Goal: Task Accomplishment & Management: Use online tool/utility

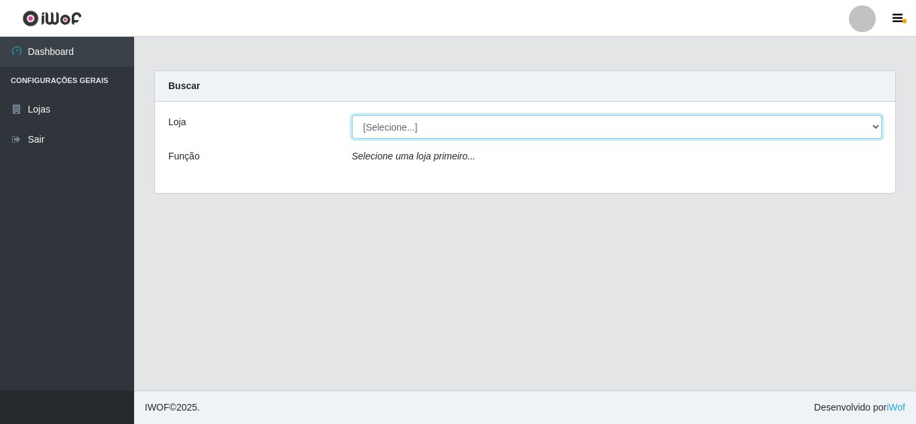
click at [571, 129] on select "[Selecione...] Queiroz Atacadão - [GEOGRAPHIC_DATA]" at bounding box center [617, 126] width 530 height 23
select select "225"
click at [352, 115] on select "[Selecione...] Queiroz Atacadão - [GEOGRAPHIC_DATA]" at bounding box center [617, 126] width 530 height 23
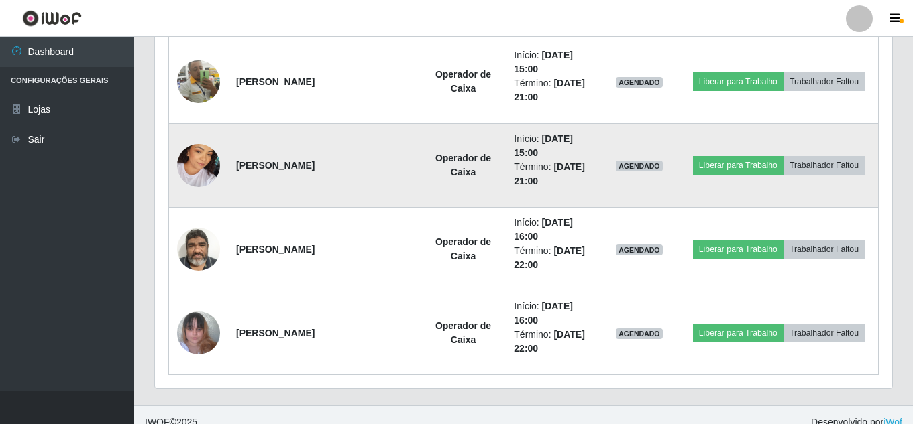
scroll to position [1233, 0]
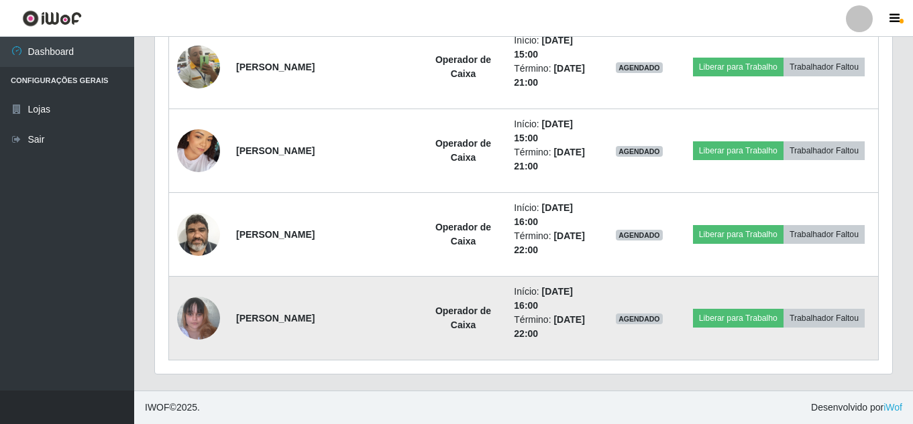
click at [191, 327] on img at bounding box center [198, 318] width 43 height 57
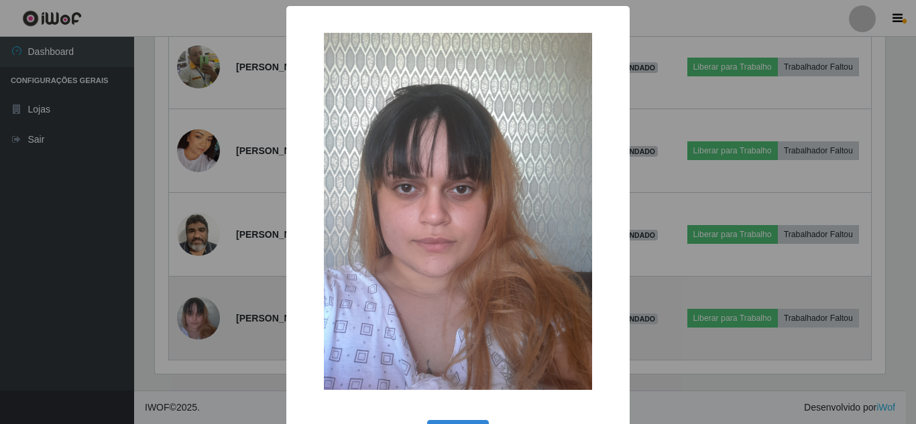
click at [191, 327] on div "× OK Cancel" at bounding box center [458, 212] width 916 height 424
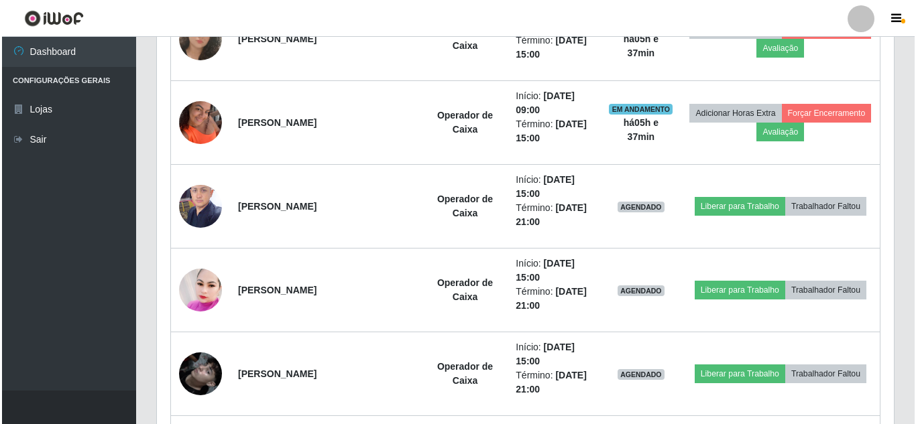
scroll to position [764, 0]
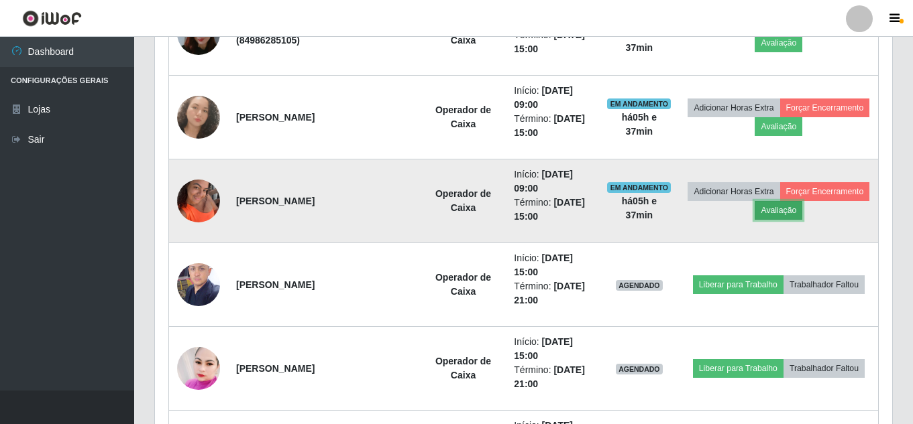
click at [802, 209] on button "Avaliação" at bounding box center [778, 210] width 48 height 19
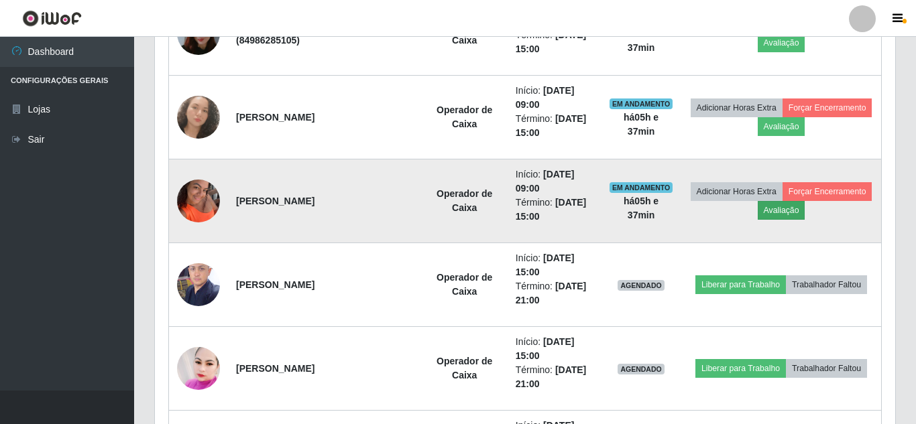
scroll to position [278, 730]
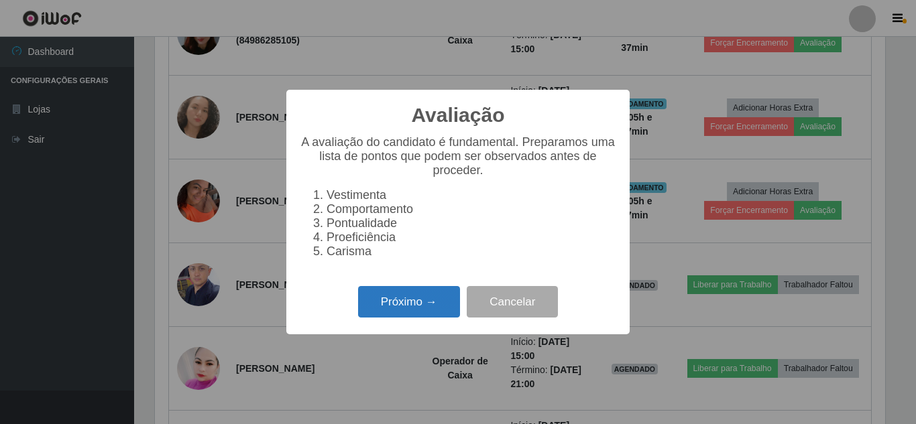
click at [428, 313] on button "Próximo →" at bounding box center [409, 302] width 102 height 32
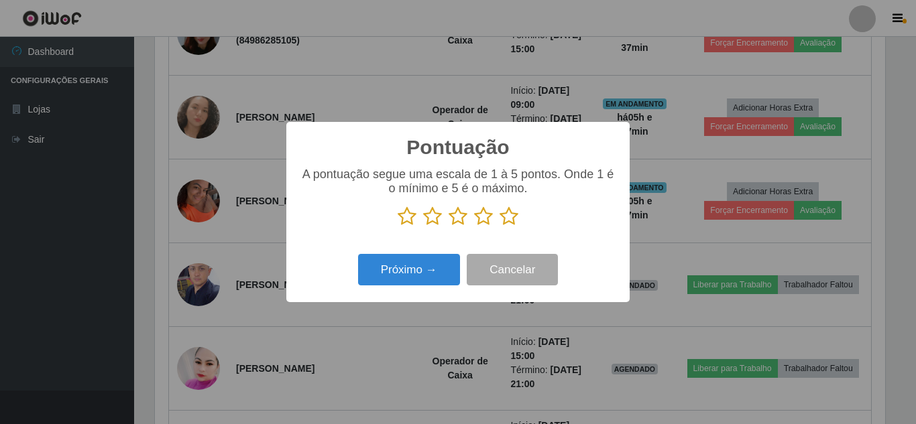
scroll to position [670323, 669871]
drag, startPoint x: 511, startPoint y: 223, endPoint x: 449, endPoint y: 250, distance: 67.5
click at [511, 221] on icon at bounding box center [509, 217] width 19 height 20
click at [500, 227] on input "radio" at bounding box center [500, 227] width 0 height 0
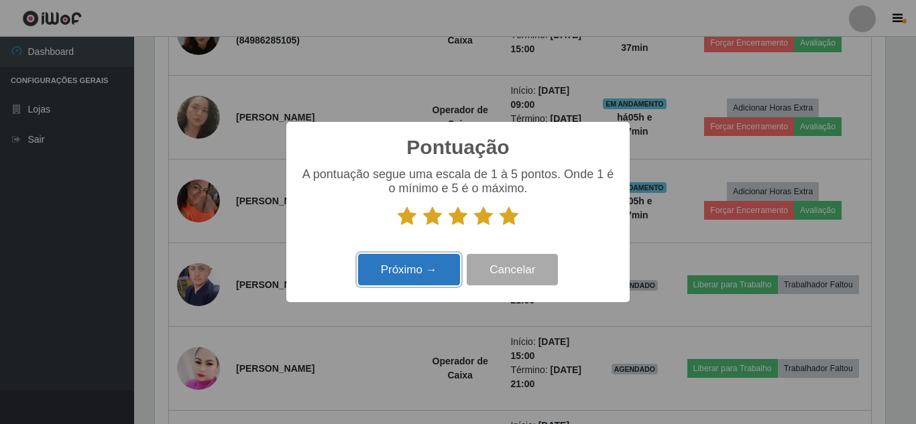
click at [398, 280] on button "Próximo →" at bounding box center [409, 270] width 102 height 32
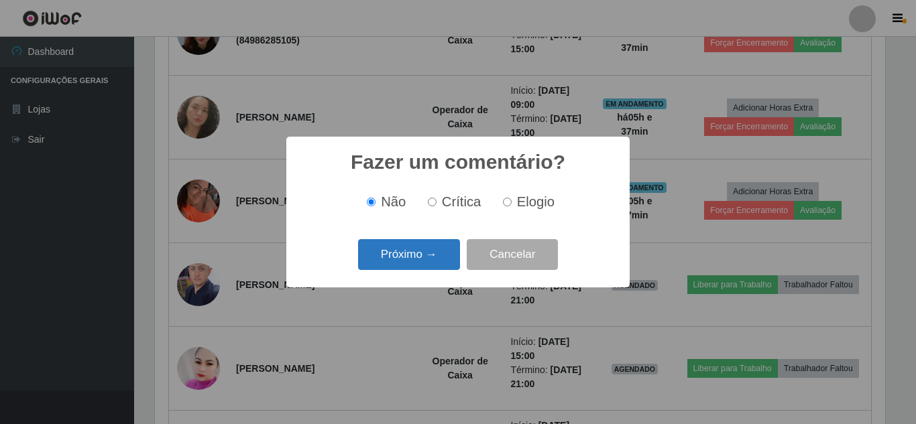
click at [407, 260] on button "Próximo →" at bounding box center [409, 255] width 102 height 32
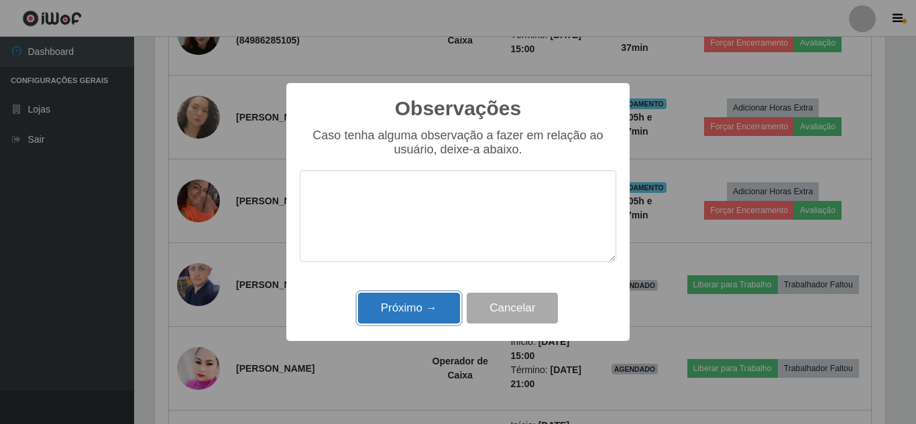
click at [402, 314] on button "Próximo →" at bounding box center [409, 309] width 102 height 32
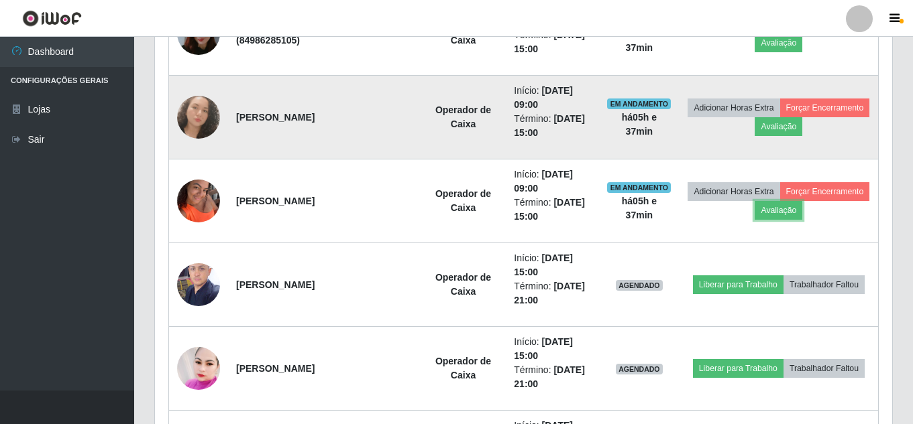
scroll to position [278, 737]
click at [802, 130] on button "Avaliação" at bounding box center [778, 126] width 48 height 19
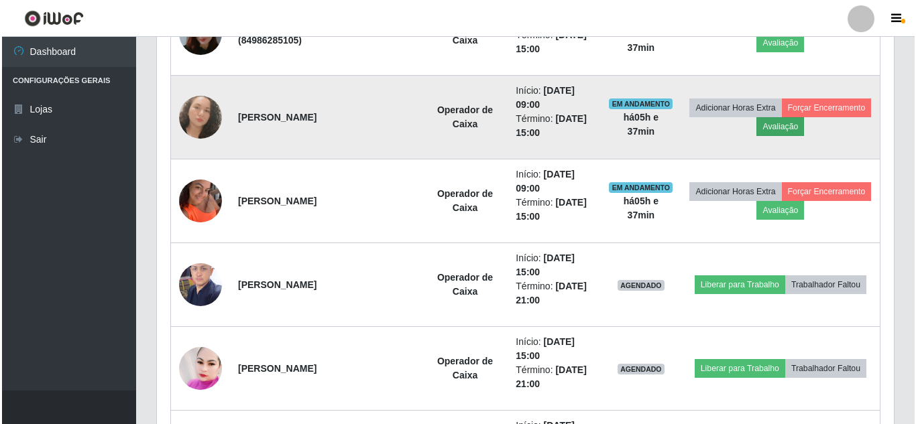
scroll to position [278, 730]
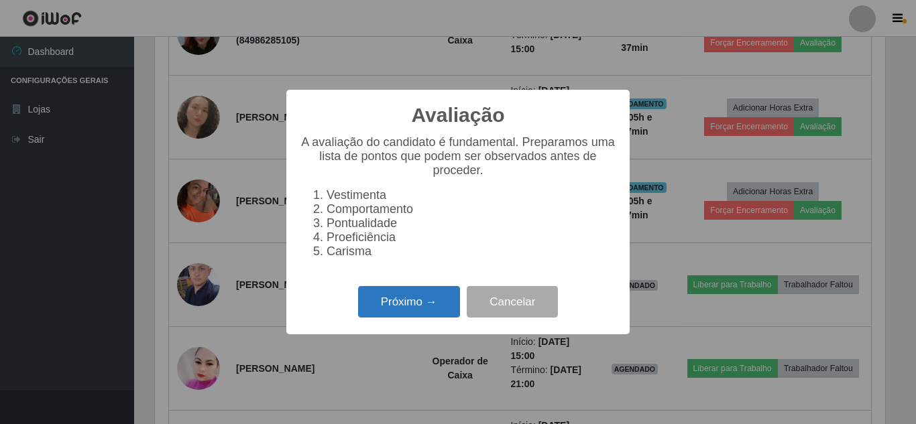
click at [429, 309] on button "Próximo →" at bounding box center [409, 302] width 102 height 32
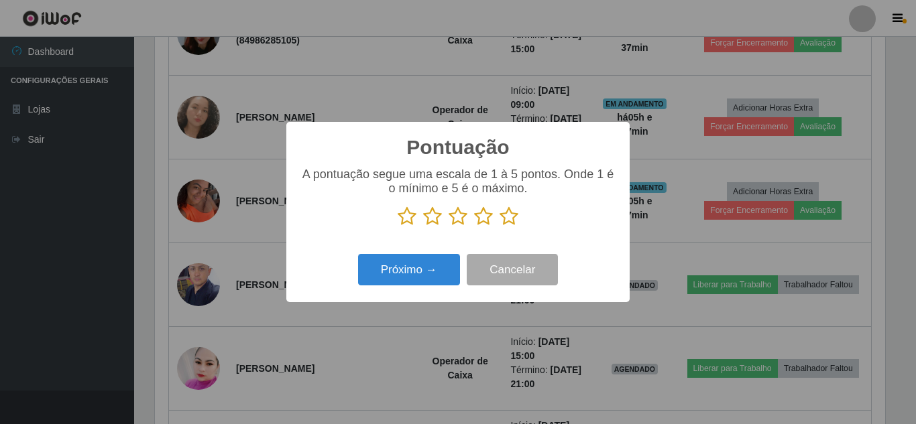
scroll to position [670323, 669871]
click at [508, 221] on icon at bounding box center [509, 217] width 19 height 20
click at [500, 227] on input "radio" at bounding box center [500, 227] width 0 height 0
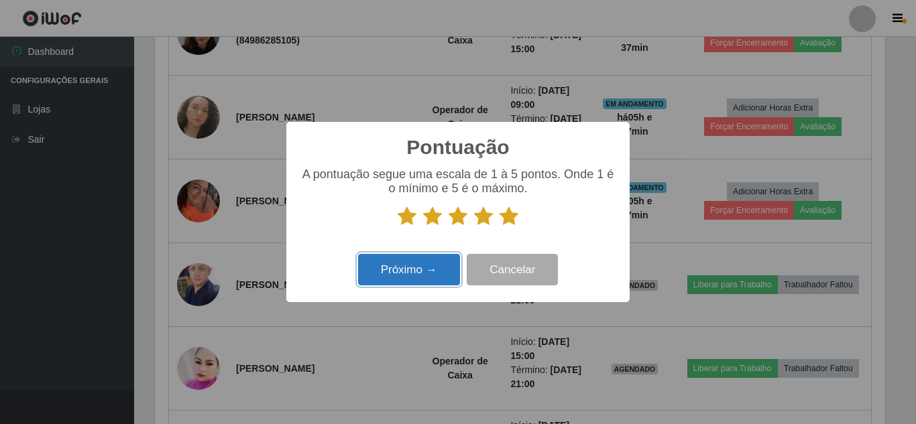
click at [436, 278] on button "Próximo →" at bounding box center [409, 270] width 102 height 32
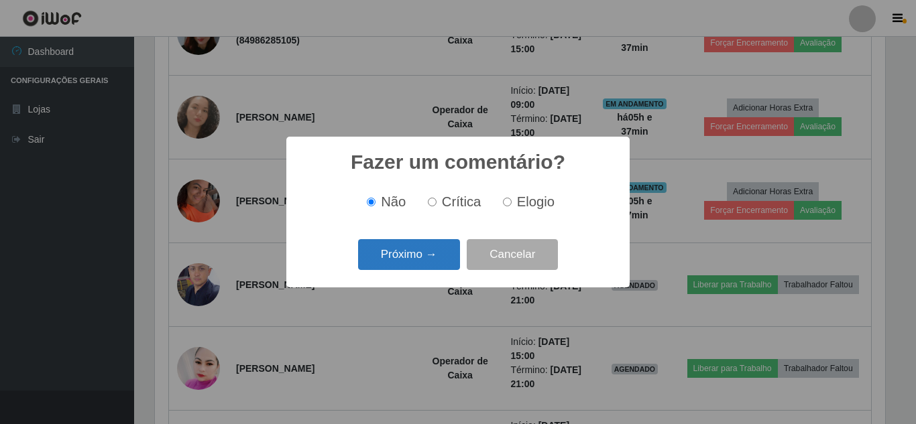
click at [437, 264] on button "Próximo →" at bounding box center [409, 255] width 102 height 32
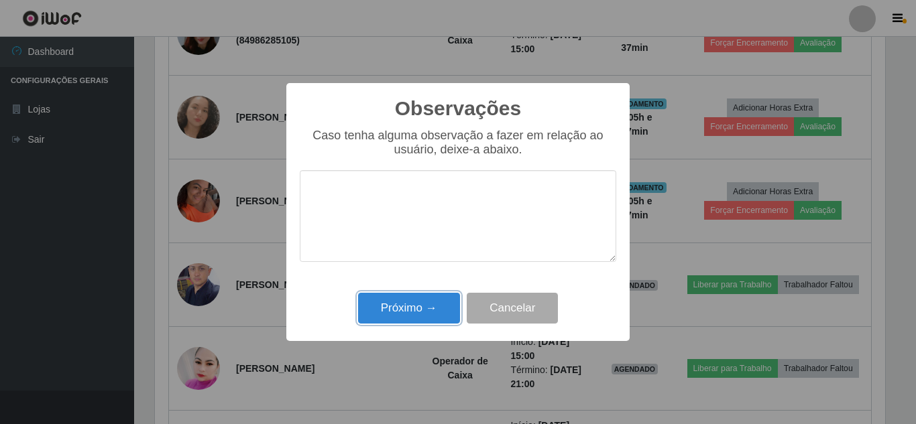
drag, startPoint x: 398, startPoint y: 315, endPoint x: 335, endPoint y: 257, distance: 85.4
click at [398, 315] on button "Próximo →" at bounding box center [409, 309] width 102 height 32
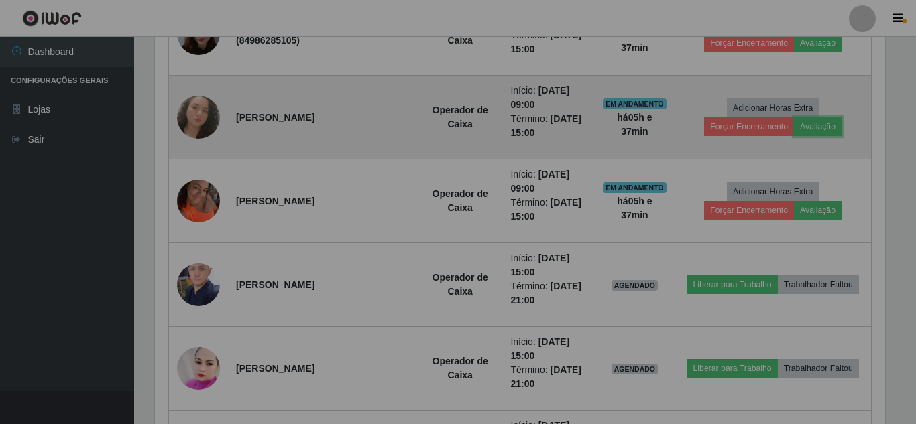
scroll to position [278, 737]
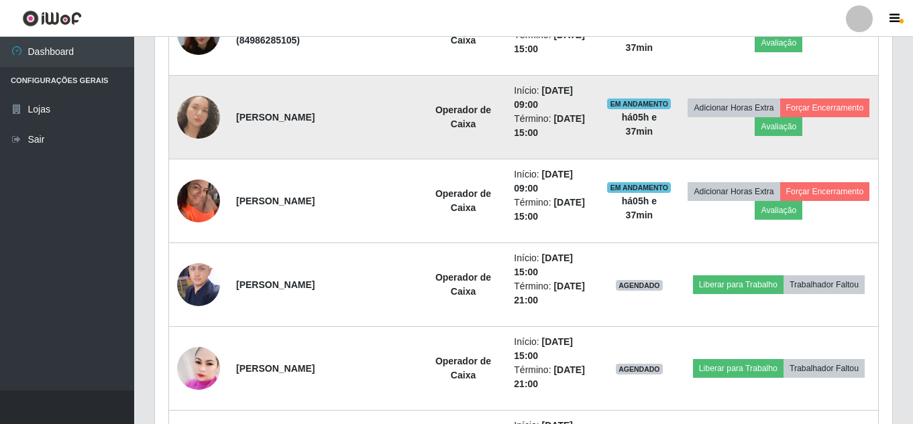
click at [190, 120] on img at bounding box center [198, 117] width 43 height 43
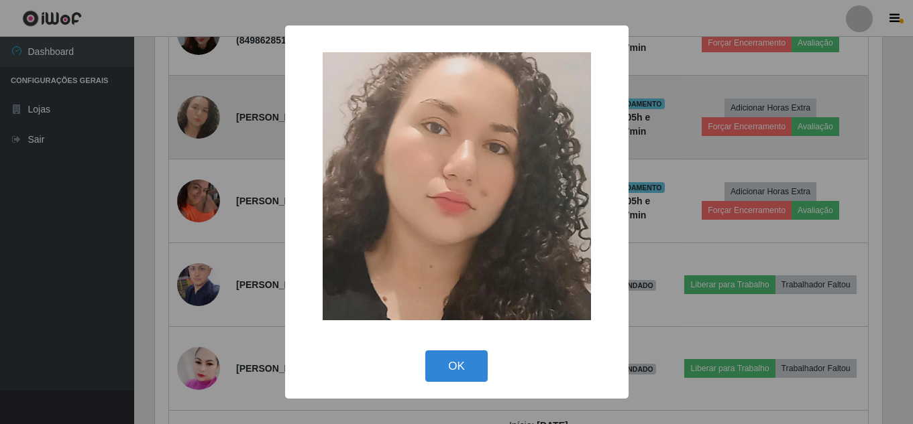
scroll to position [278, 730]
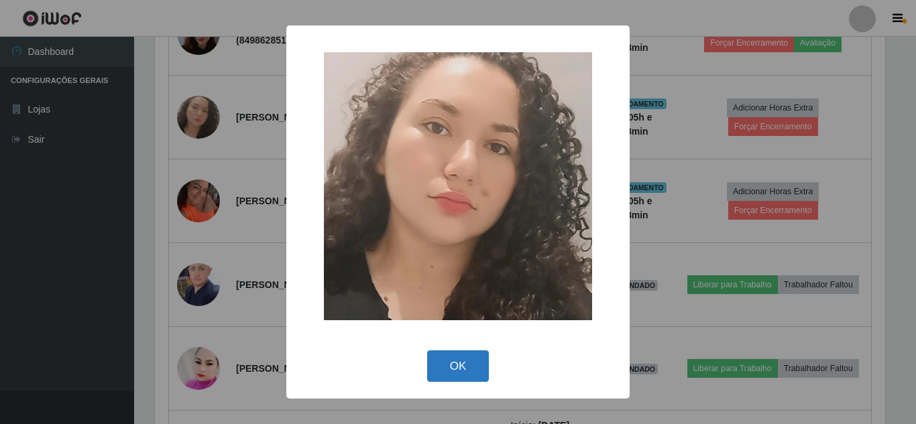
click at [455, 365] on button "OK" at bounding box center [458, 367] width 62 height 32
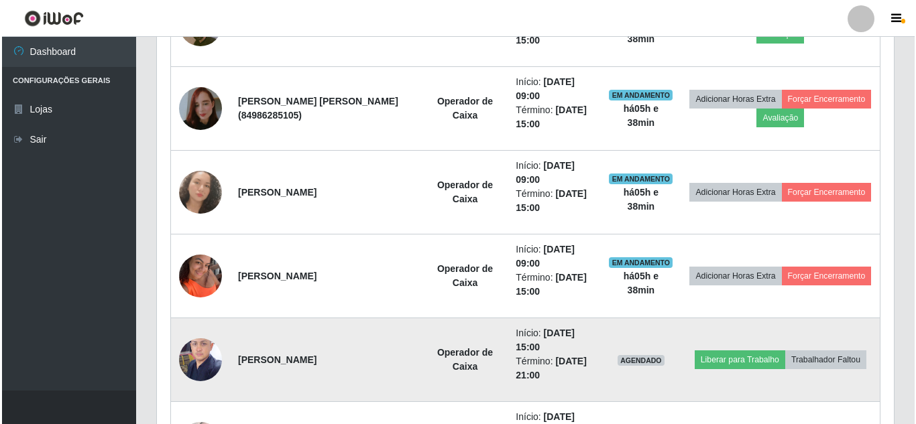
scroll to position [630, 0]
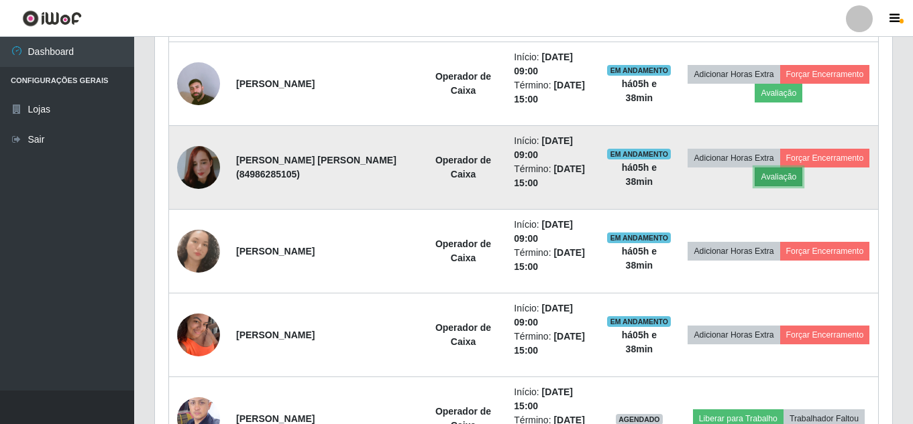
click at [802, 176] on button "Avaliação" at bounding box center [778, 177] width 48 height 19
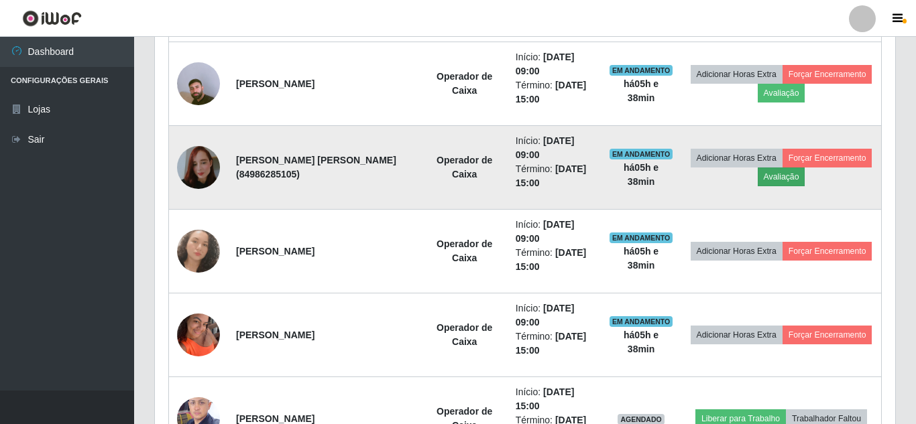
scroll to position [278, 730]
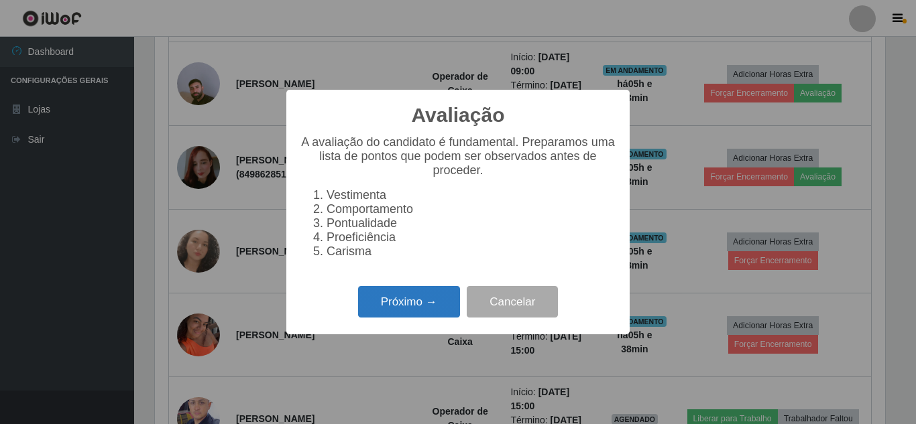
click at [393, 318] on button "Próximo →" at bounding box center [409, 302] width 102 height 32
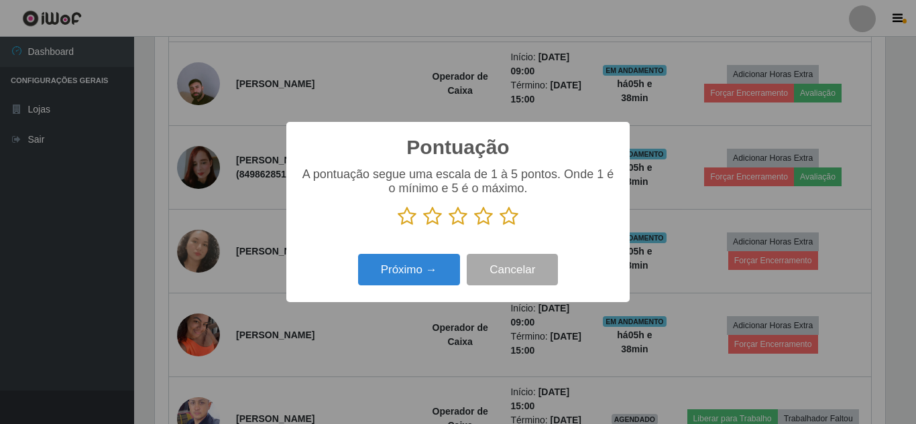
scroll to position [670323, 669871]
click at [516, 217] on icon at bounding box center [509, 217] width 19 height 20
click at [500, 227] on input "radio" at bounding box center [500, 227] width 0 height 0
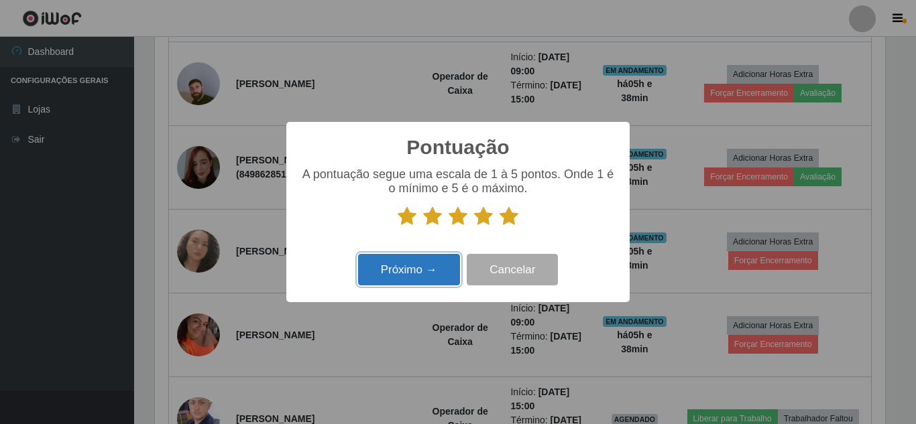
click at [400, 284] on button "Próximo →" at bounding box center [409, 270] width 102 height 32
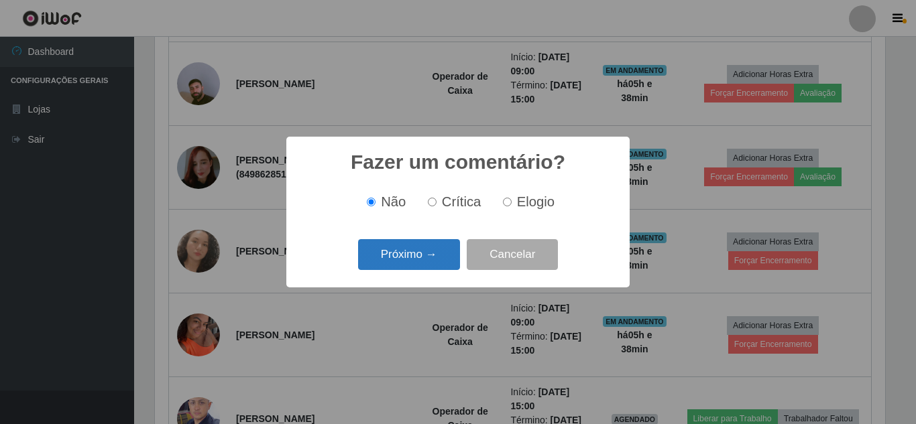
click at [414, 258] on button "Próximo →" at bounding box center [409, 255] width 102 height 32
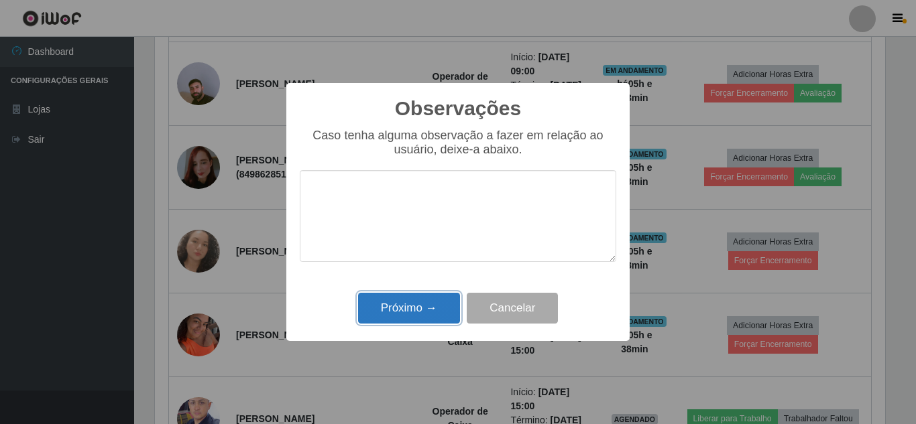
click at [391, 310] on button "Próximo →" at bounding box center [409, 309] width 102 height 32
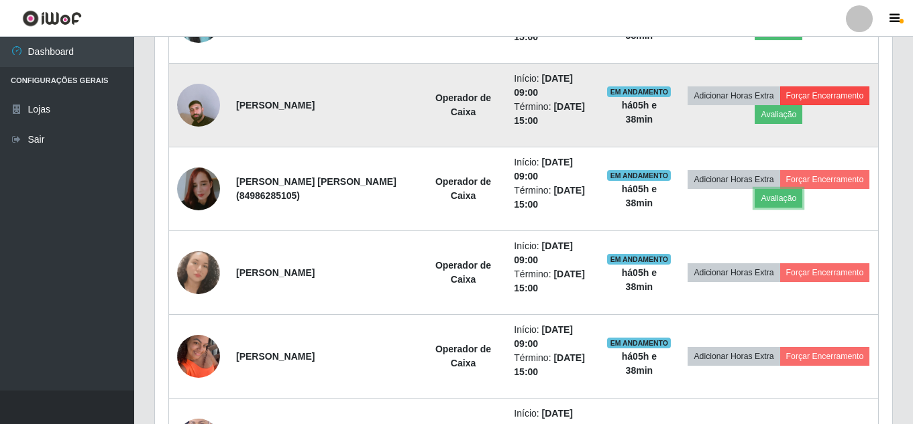
scroll to position [563, 0]
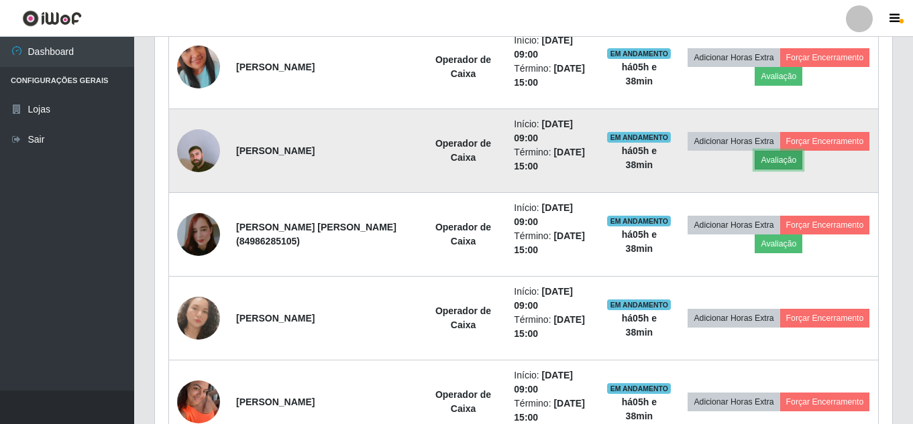
click at [802, 162] on button "Avaliação" at bounding box center [778, 160] width 48 height 19
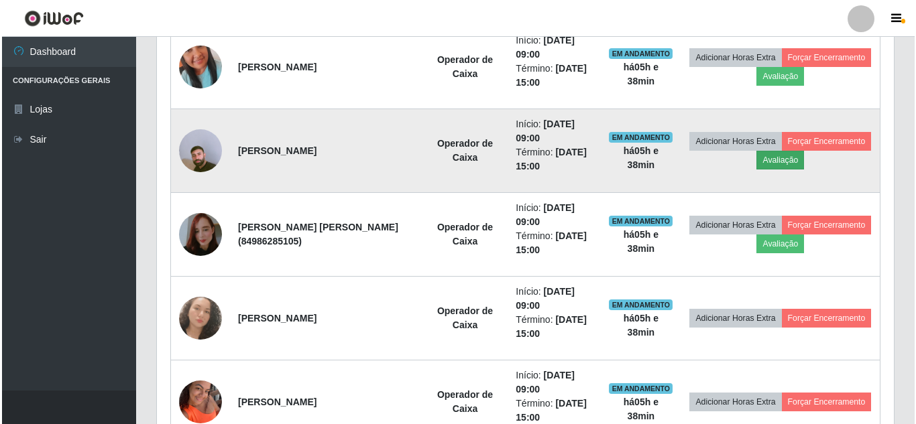
scroll to position [278, 730]
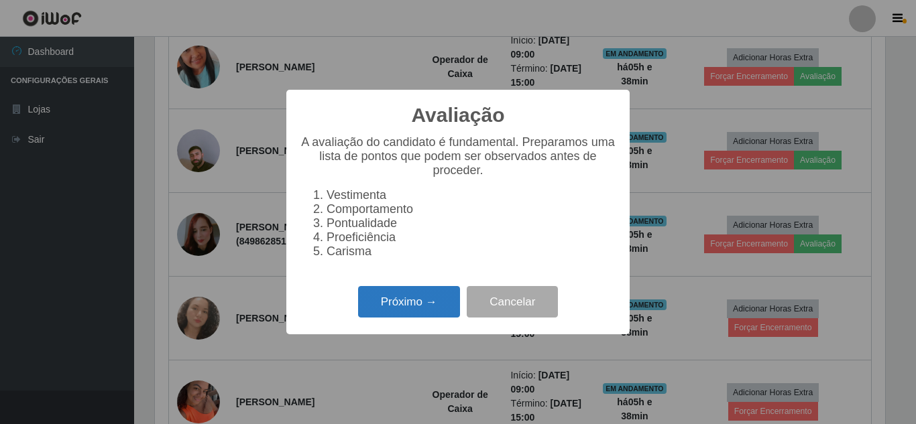
click at [410, 315] on button "Próximo →" at bounding box center [409, 302] width 102 height 32
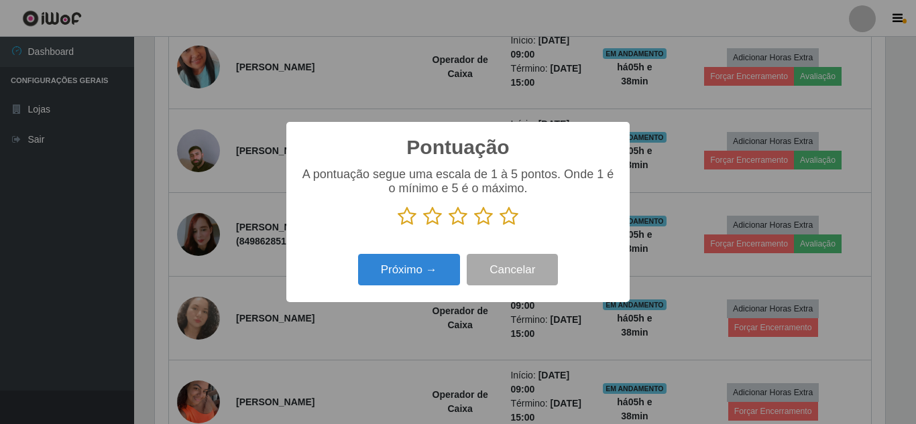
scroll to position [670323, 669871]
click at [509, 226] on icon at bounding box center [509, 217] width 19 height 20
click at [500, 227] on input "radio" at bounding box center [500, 227] width 0 height 0
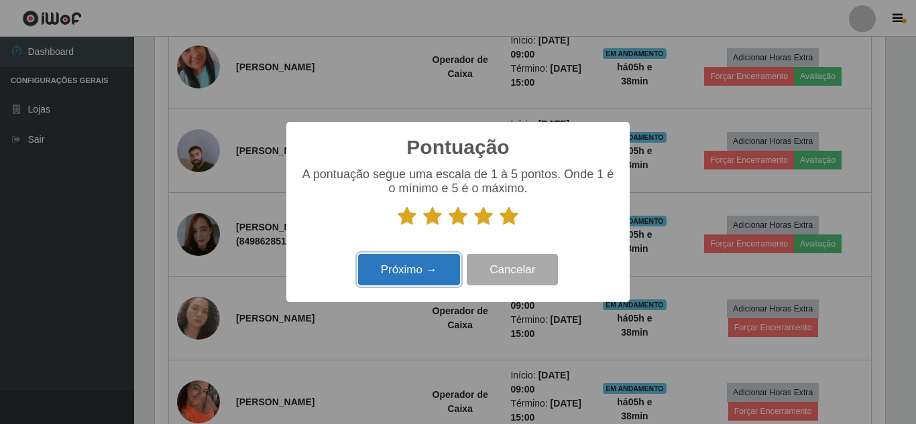
click at [420, 271] on button "Próximo →" at bounding box center [409, 270] width 102 height 32
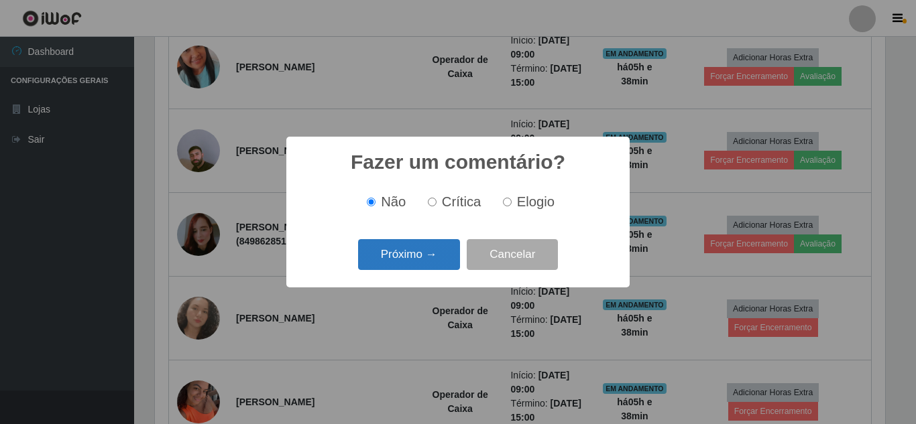
click at [420, 259] on button "Próximo →" at bounding box center [409, 255] width 102 height 32
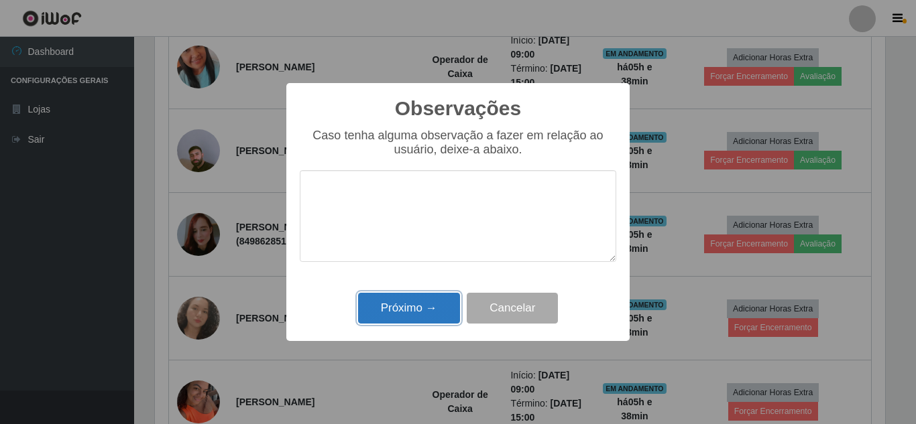
click at [400, 310] on button "Próximo →" at bounding box center [409, 309] width 102 height 32
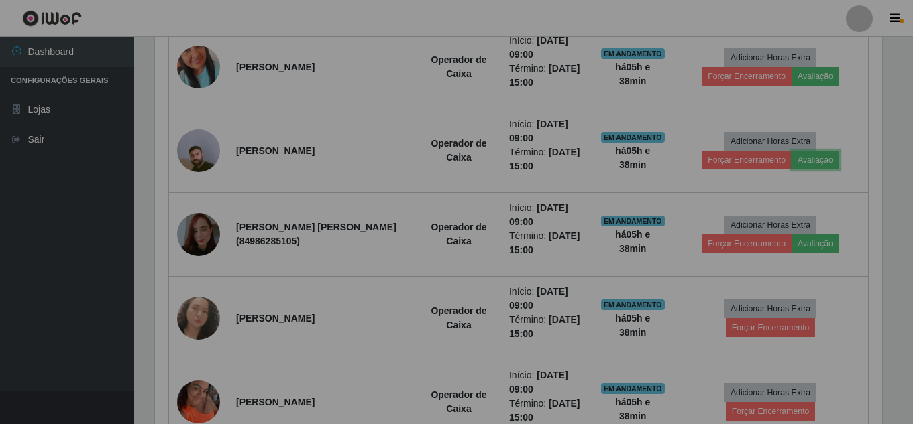
scroll to position [278, 737]
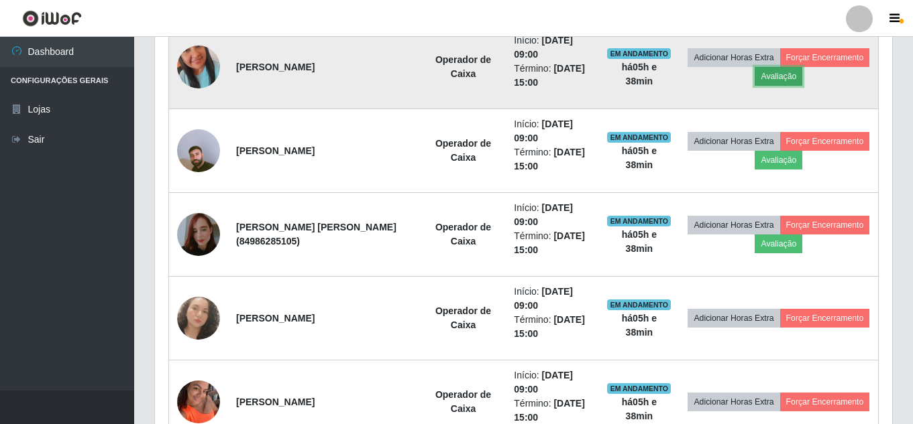
click at [802, 75] on button "Avaliação" at bounding box center [778, 76] width 48 height 19
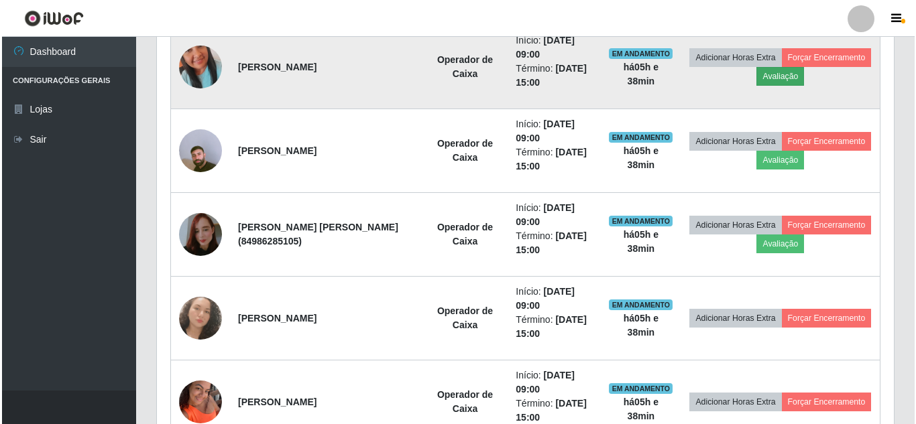
scroll to position [278, 730]
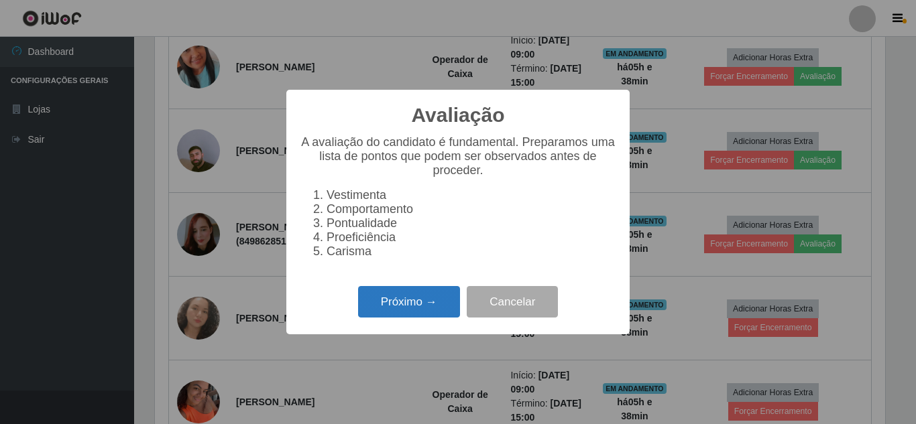
click at [403, 311] on button "Próximo →" at bounding box center [409, 302] width 102 height 32
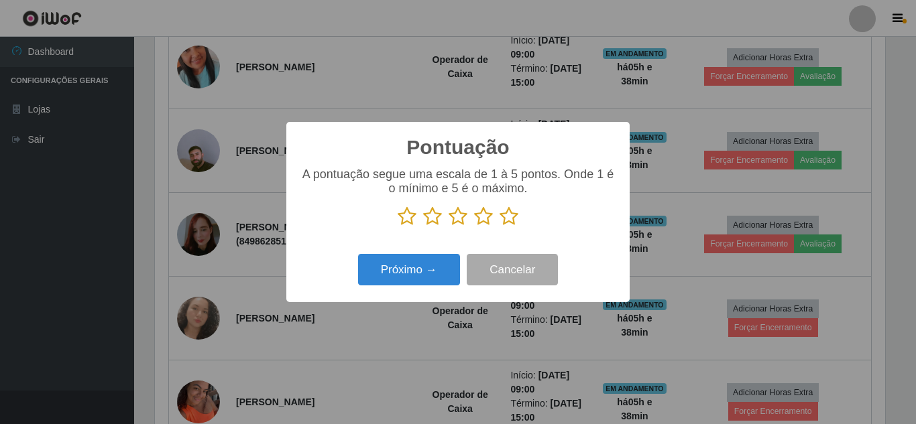
click at [510, 215] on icon at bounding box center [509, 217] width 19 height 20
click at [500, 227] on input "radio" at bounding box center [500, 227] width 0 height 0
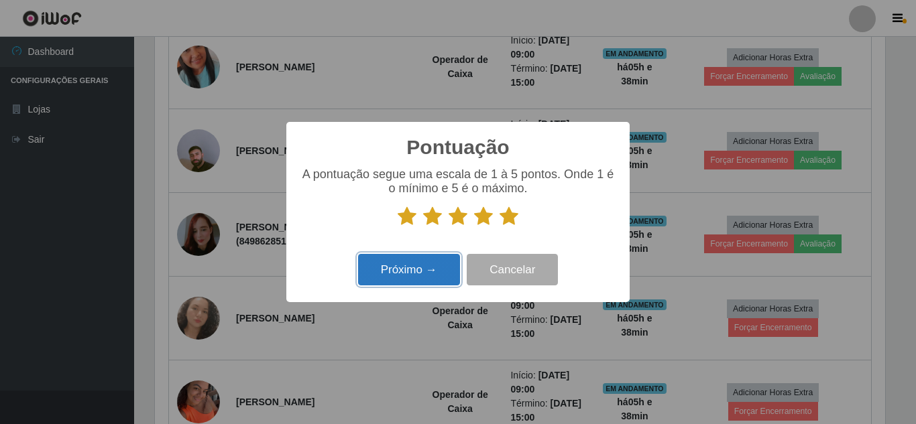
click at [408, 274] on button "Próximo →" at bounding box center [409, 270] width 102 height 32
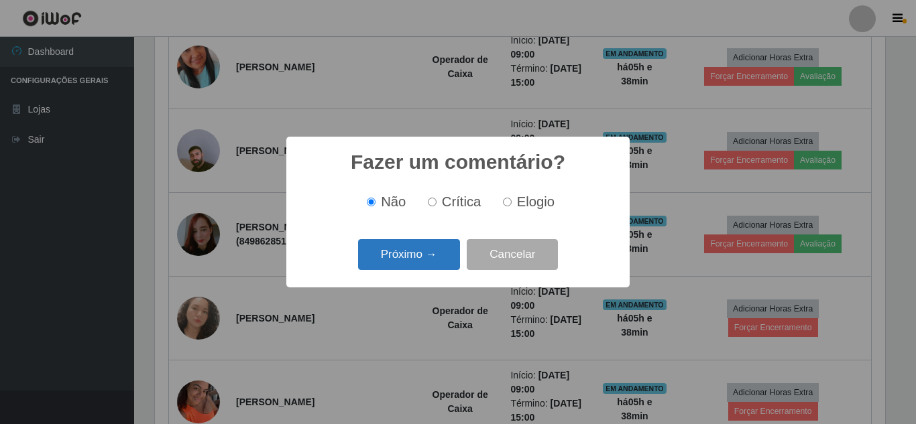
click at [407, 260] on button "Próximo →" at bounding box center [409, 255] width 102 height 32
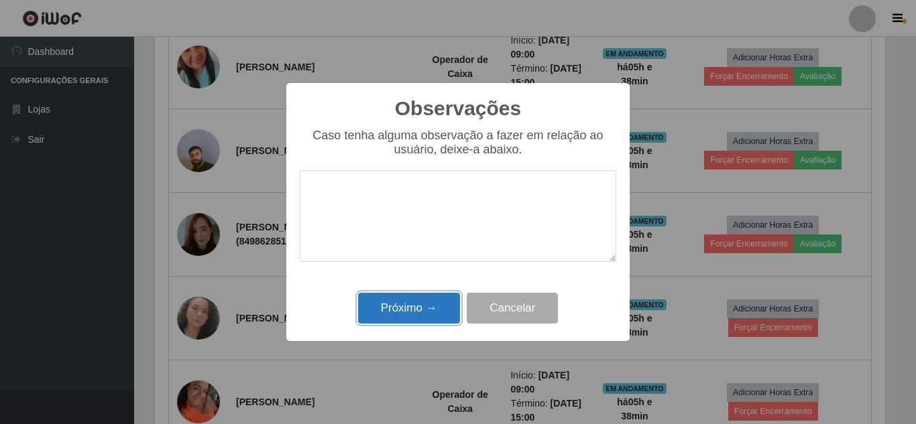
click at [404, 317] on button "Próximo →" at bounding box center [409, 309] width 102 height 32
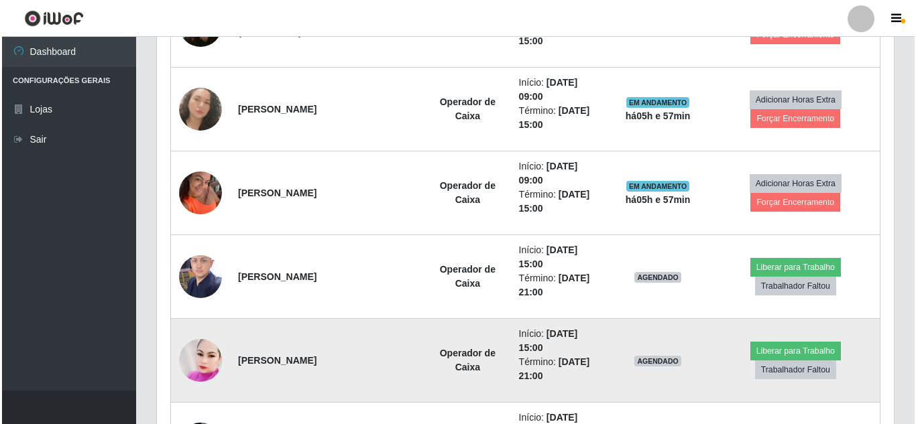
scroll to position [683, 0]
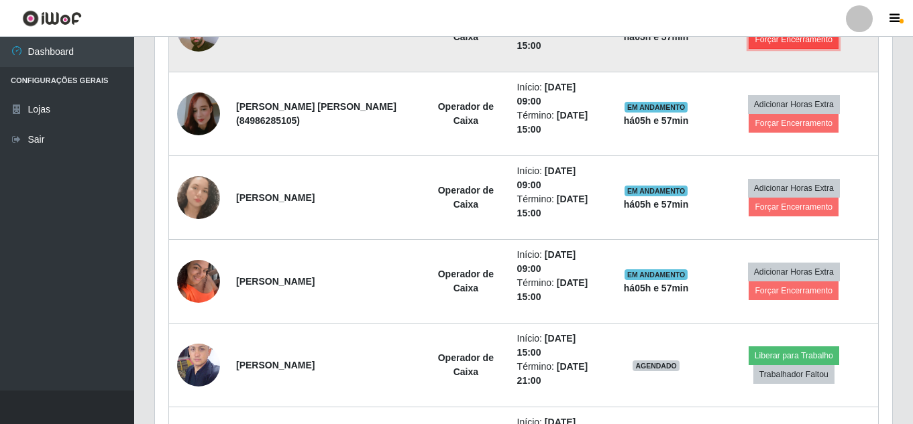
click at [805, 48] on button "Forçar Encerramento" at bounding box center [793, 39] width 90 height 19
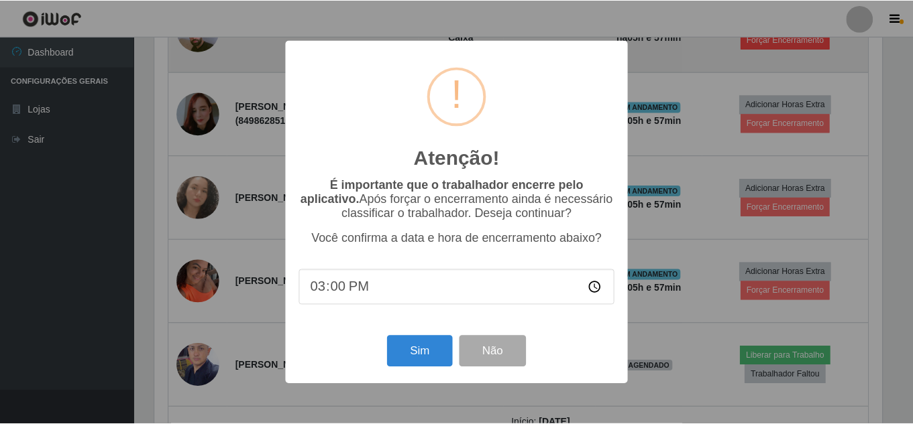
scroll to position [278, 730]
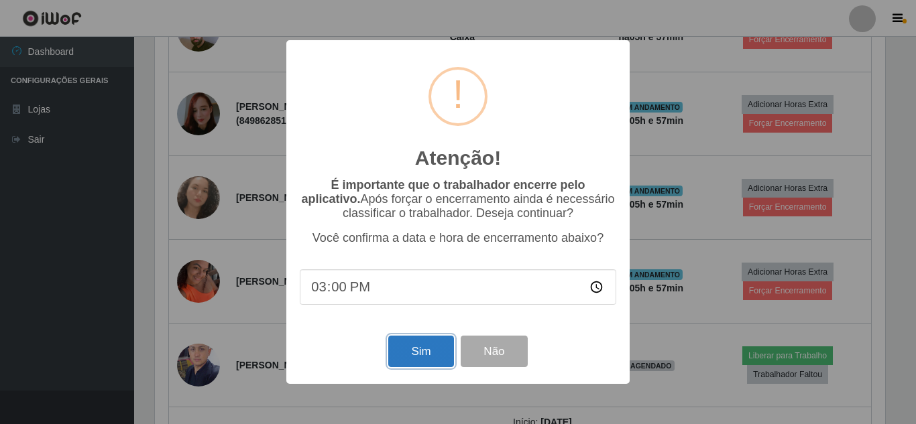
click at [424, 362] on button "Sim" at bounding box center [420, 352] width 65 height 32
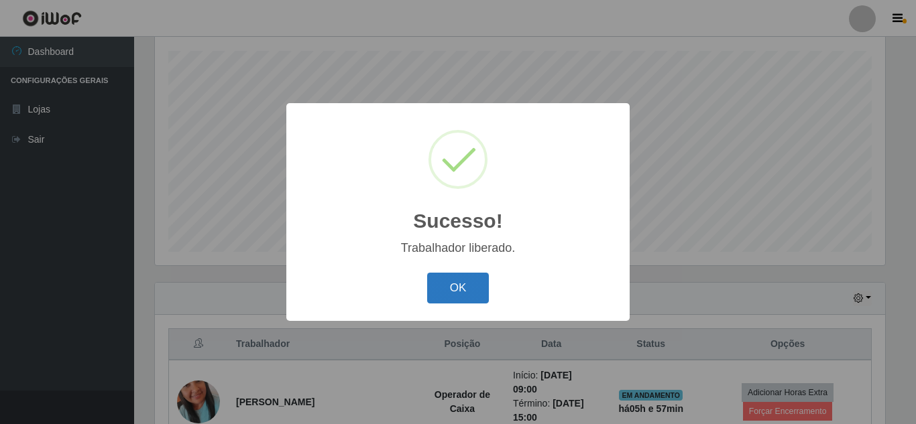
click at [468, 291] on button "OK" at bounding box center [458, 289] width 62 height 32
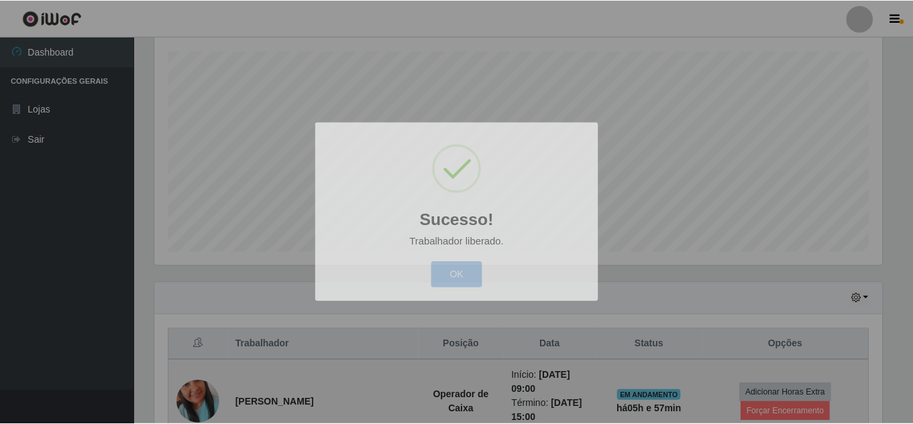
scroll to position [278, 737]
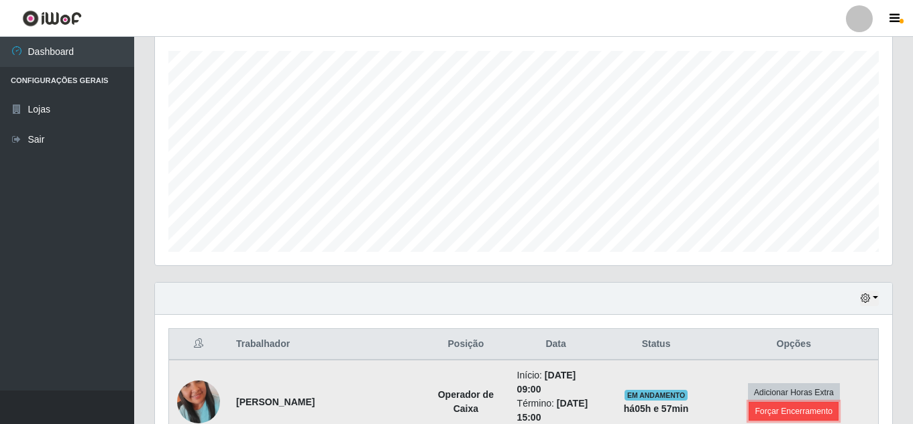
click at [803, 408] on button "Forçar Encerramento" at bounding box center [793, 411] width 90 height 19
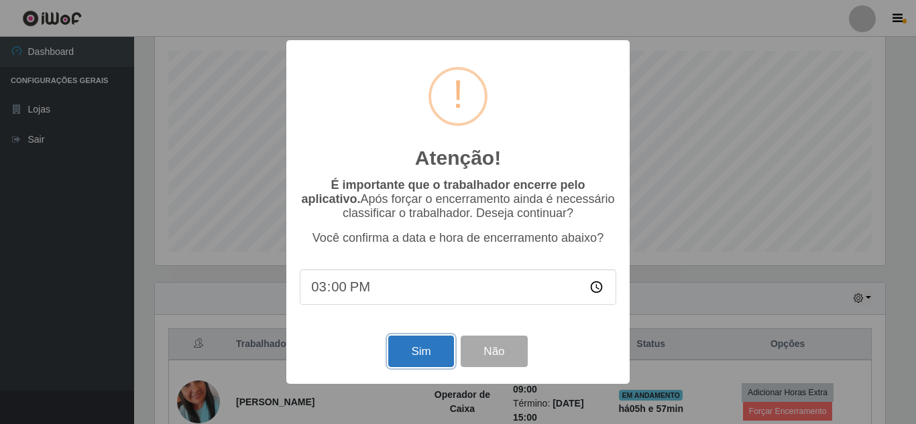
click at [409, 353] on button "Sim" at bounding box center [420, 352] width 65 height 32
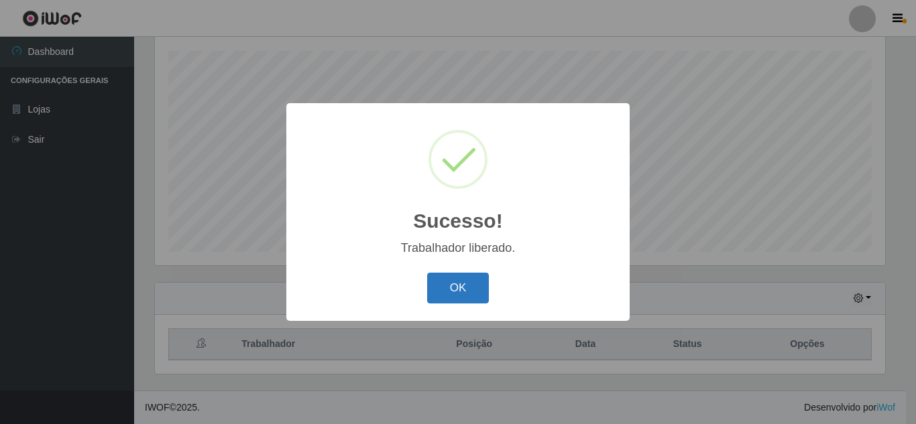
click at [454, 295] on button "OK" at bounding box center [458, 289] width 62 height 32
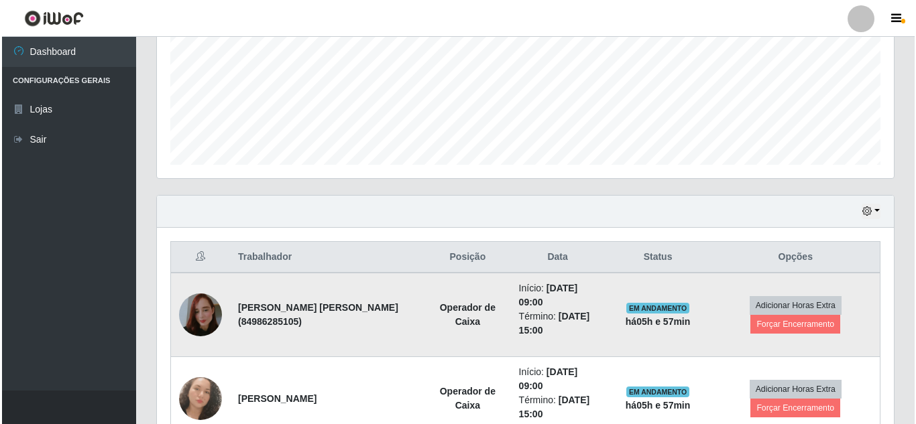
scroll to position [429, 0]
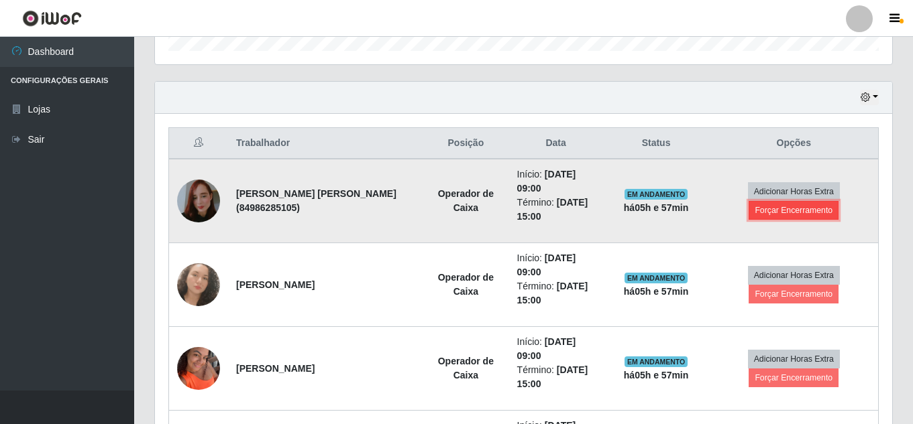
click at [775, 211] on button "Forçar Encerramento" at bounding box center [793, 210] width 90 height 19
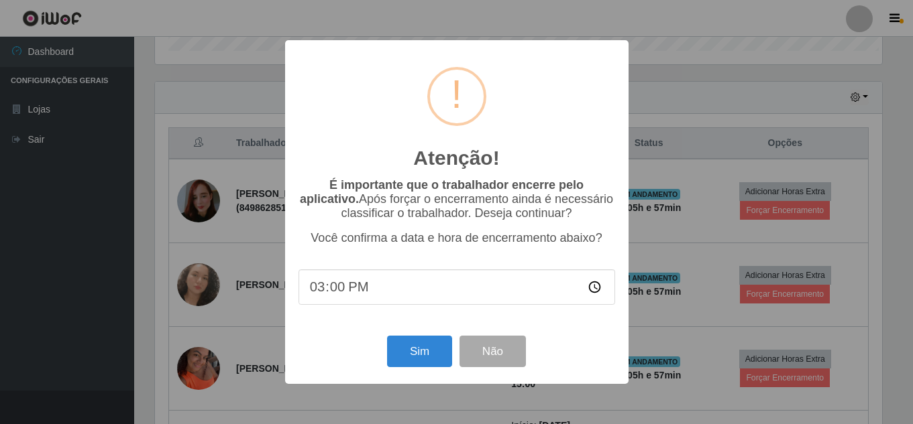
scroll to position [278, 730]
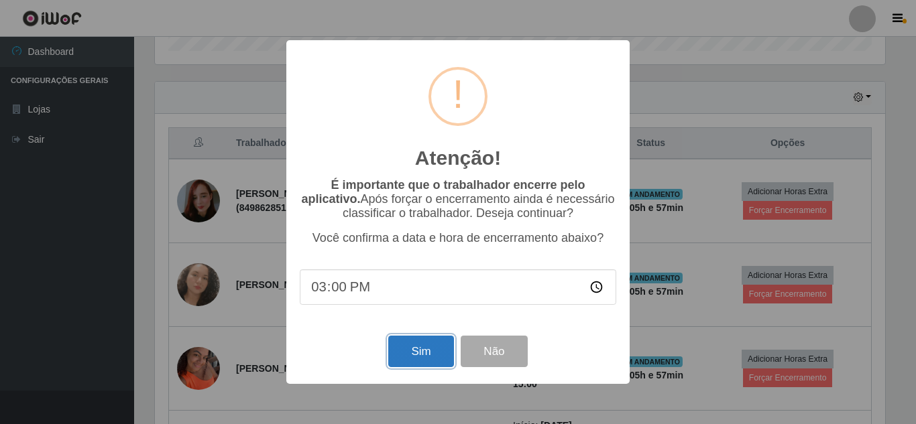
click at [402, 351] on button "Sim" at bounding box center [420, 352] width 65 height 32
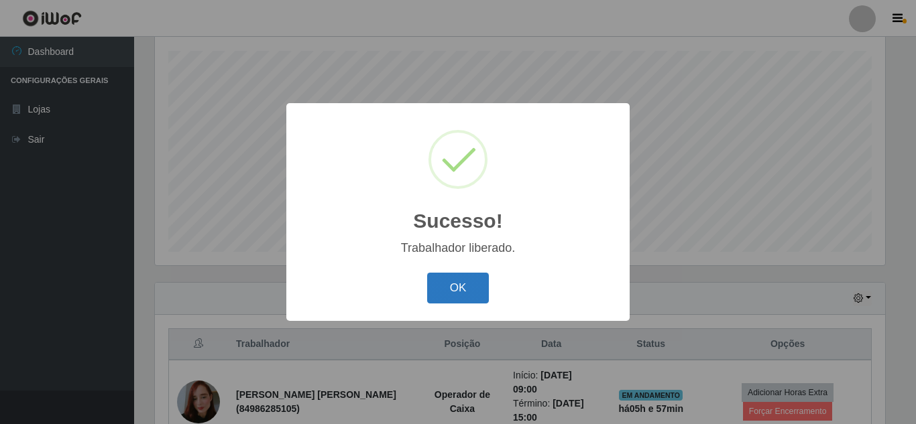
click at [473, 288] on button "OK" at bounding box center [458, 289] width 62 height 32
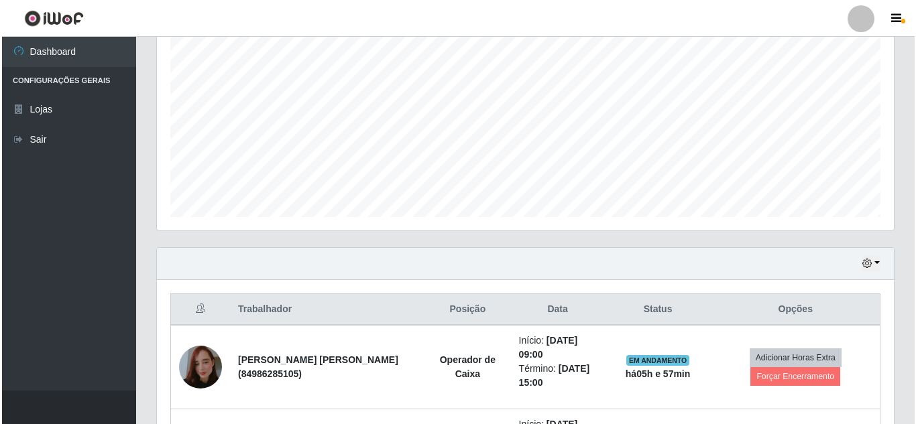
scroll to position [361, 0]
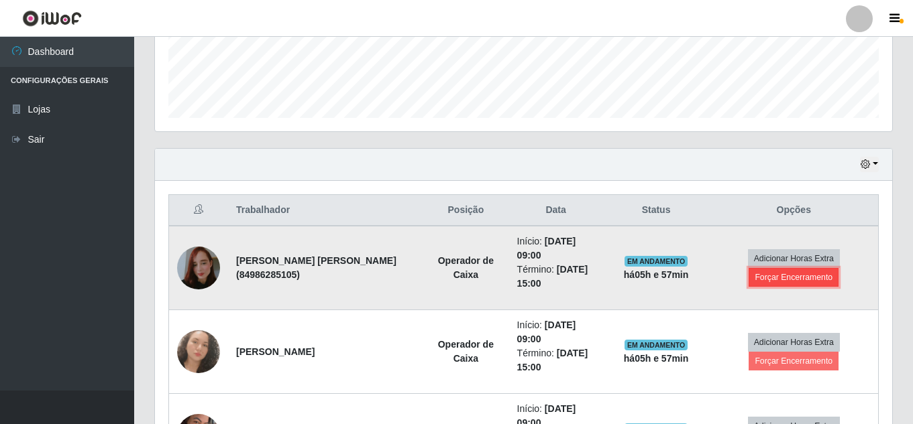
click at [776, 277] on button "Forçar Encerramento" at bounding box center [793, 277] width 90 height 19
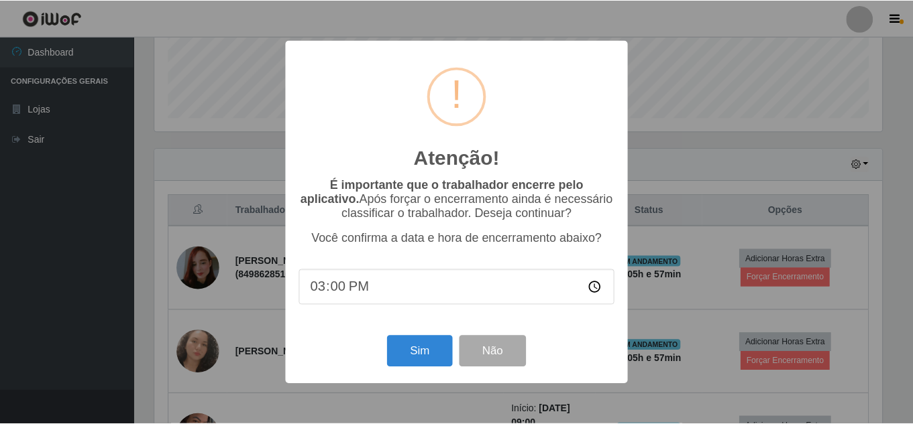
scroll to position [0, 0]
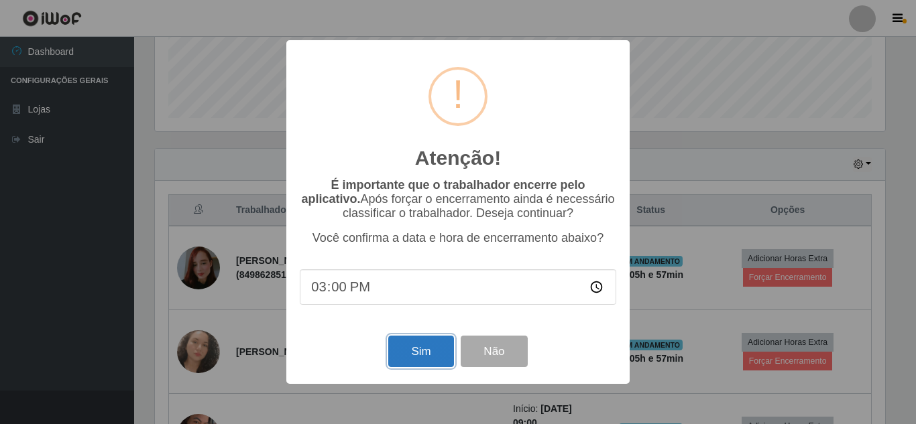
click at [411, 347] on button "Sim" at bounding box center [420, 352] width 65 height 32
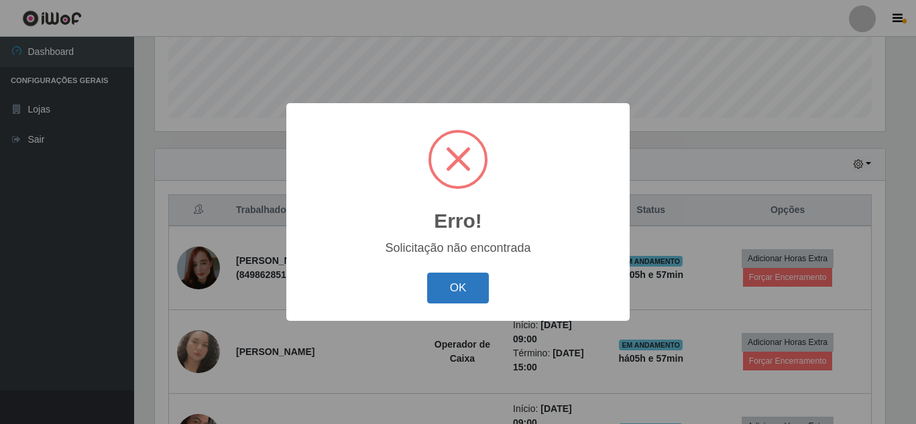
click at [453, 296] on button "OK" at bounding box center [458, 289] width 62 height 32
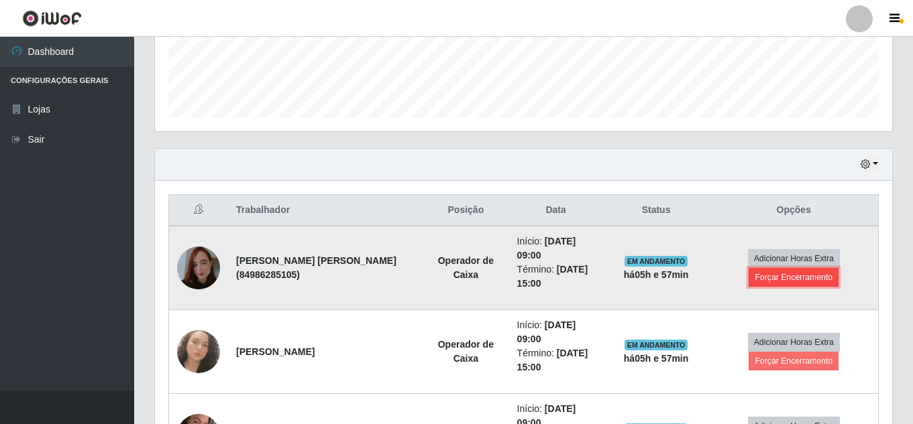
click at [790, 286] on button "Forçar Encerramento" at bounding box center [793, 277] width 90 height 19
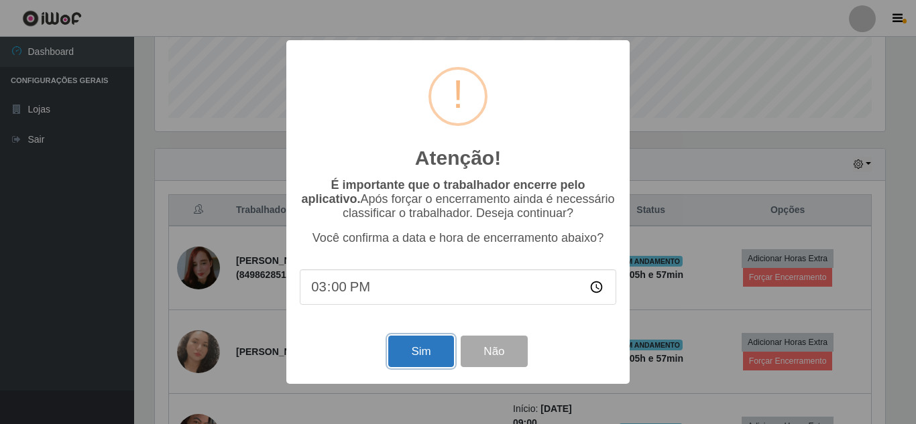
click at [403, 353] on button "Sim" at bounding box center [420, 352] width 65 height 32
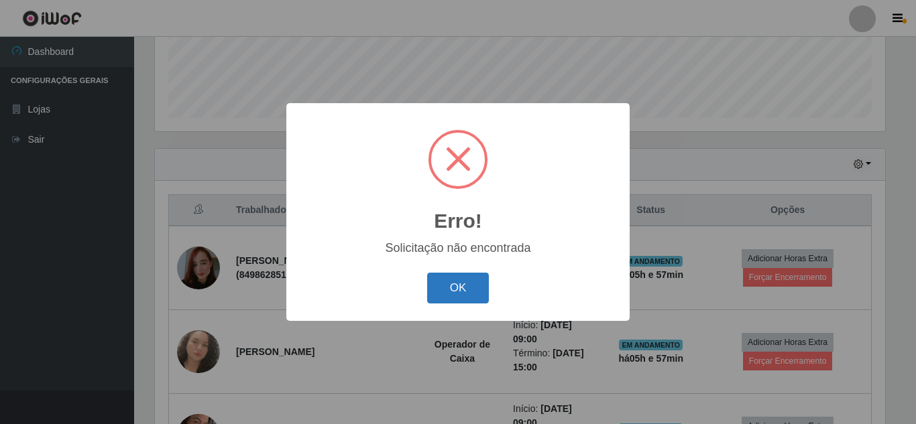
click at [449, 290] on button "OK" at bounding box center [458, 289] width 62 height 32
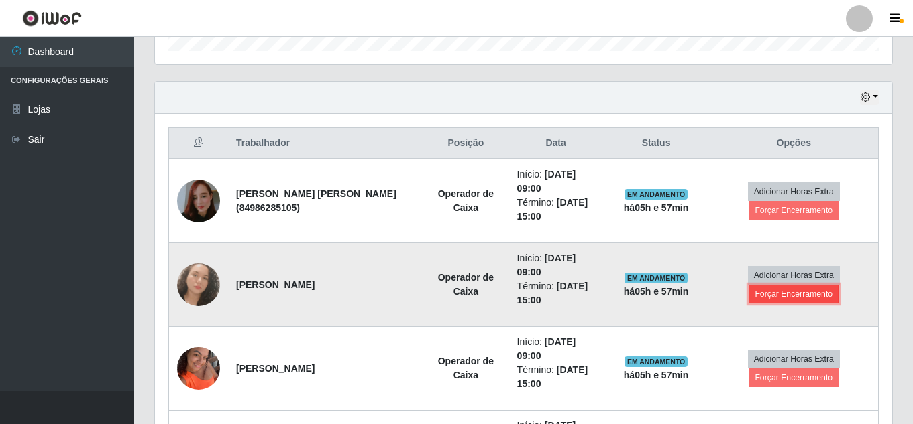
click at [802, 298] on button "Forçar Encerramento" at bounding box center [793, 294] width 90 height 19
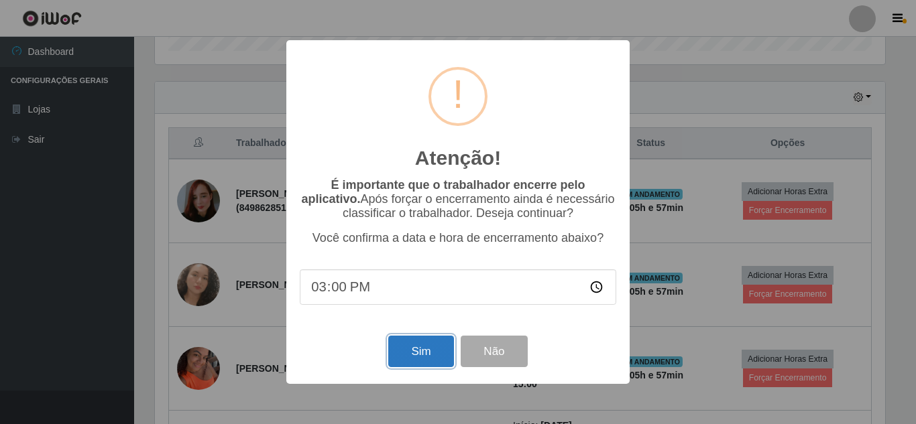
click at [424, 367] on button "Sim" at bounding box center [420, 352] width 65 height 32
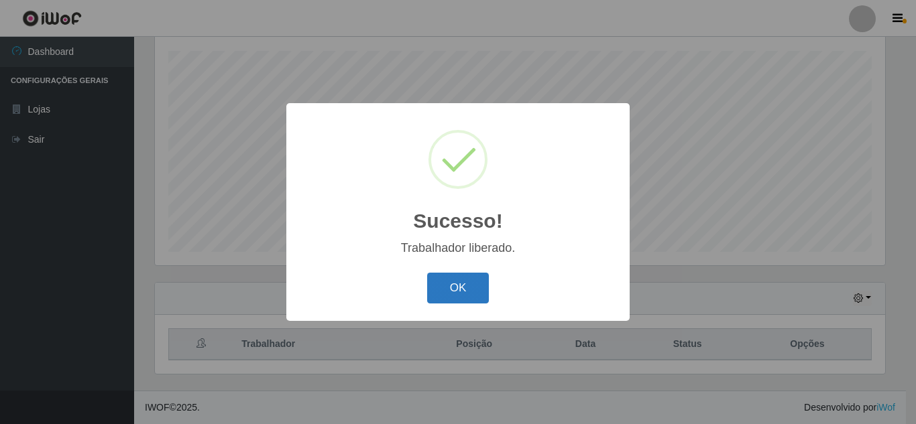
click at [454, 290] on button "OK" at bounding box center [458, 289] width 62 height 32
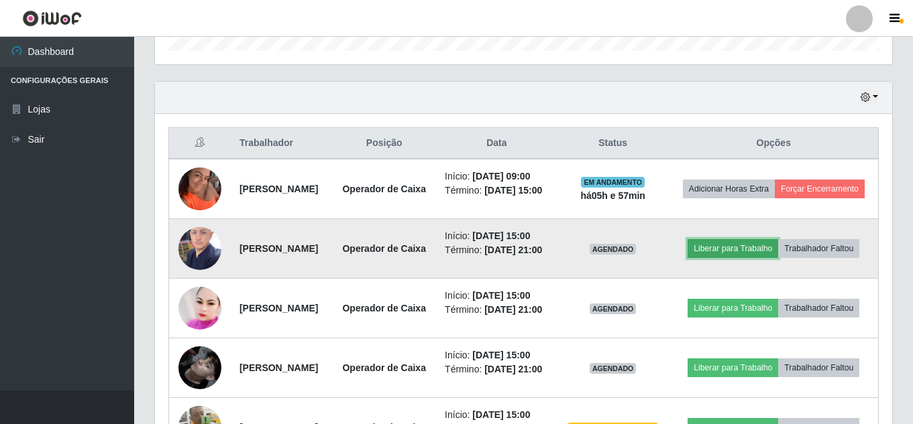
click at [778, 258] on button "Liberar para Trabalho" at bounding box center [732, 248] width 91 height 19
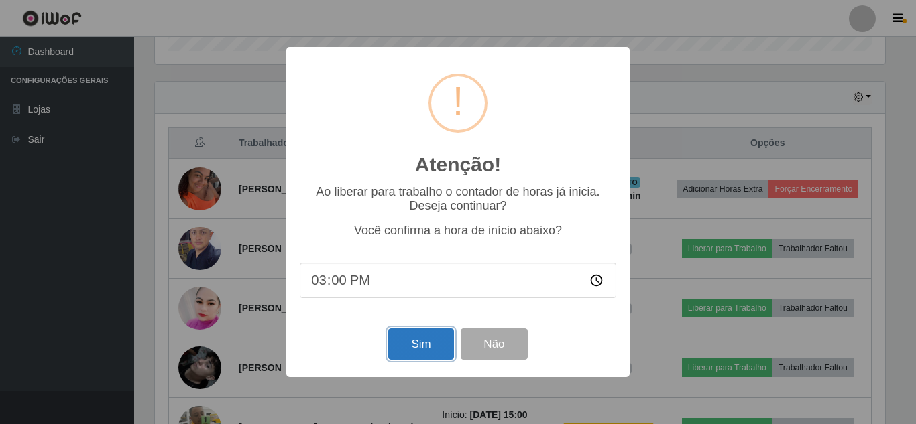
click at [418, 343] on button "Sim" at bounding box center [420, 345] width 65 height 32
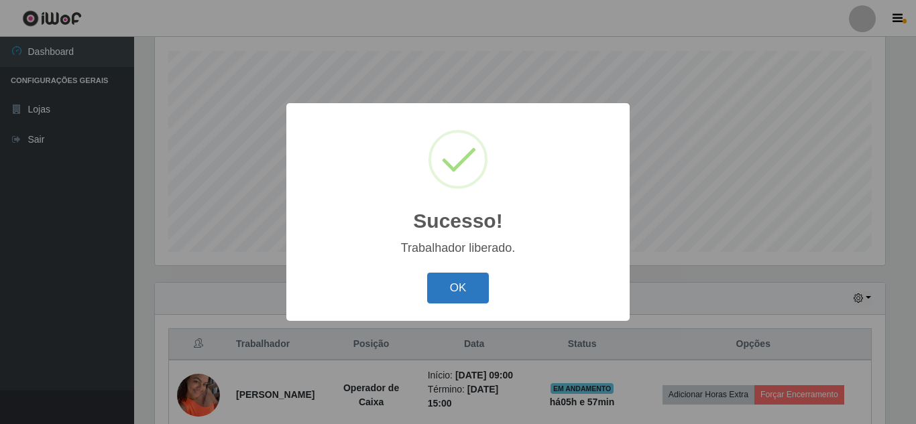
click at [448, 293] on button "OK" at bounding box center [458, 289] width 62 height 32
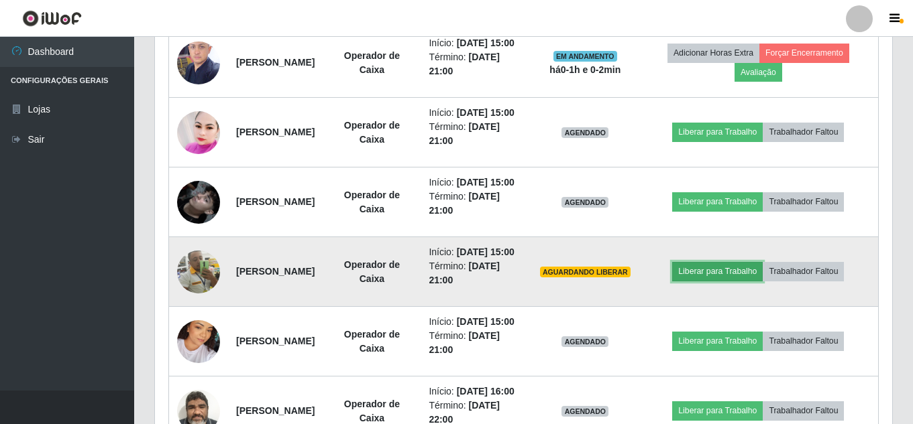
click at [740, 281] on button "Liberar para Trabalho" at bounding box center [717, 271] width 91 height 19
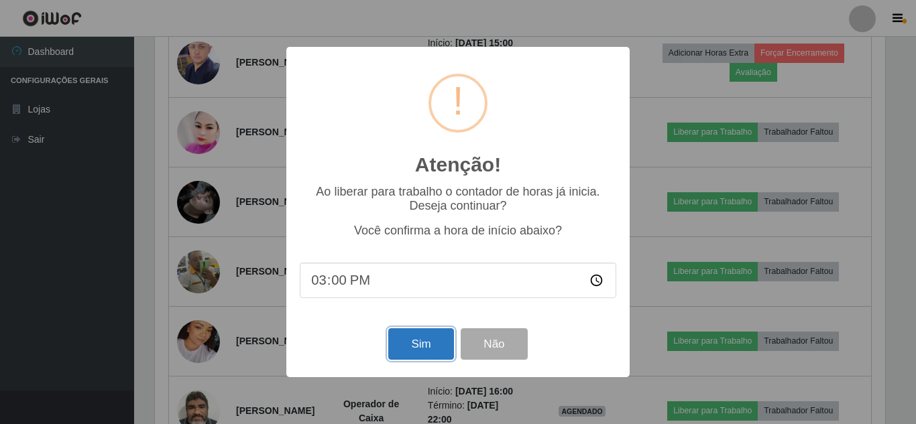
click at [405, 350] on button "Sim" at bounding box center [420, 345] width 65 height 32
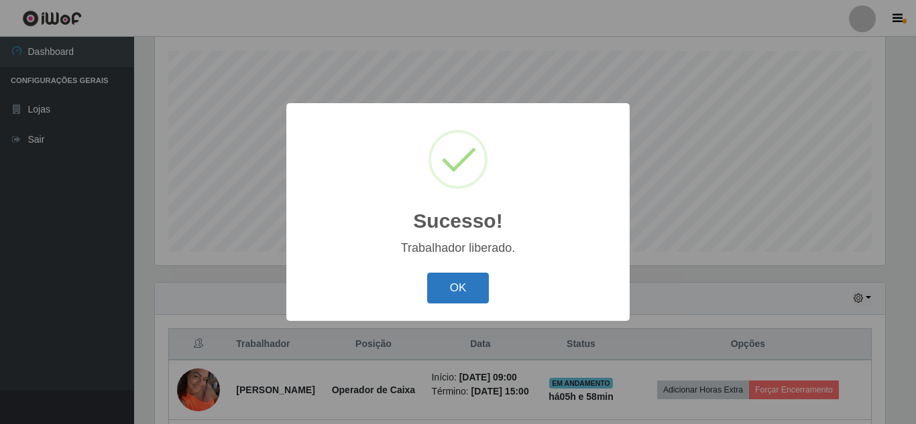
click at [450, 294] on button "OK" at bounding box center [458, 289] width 62 height 32
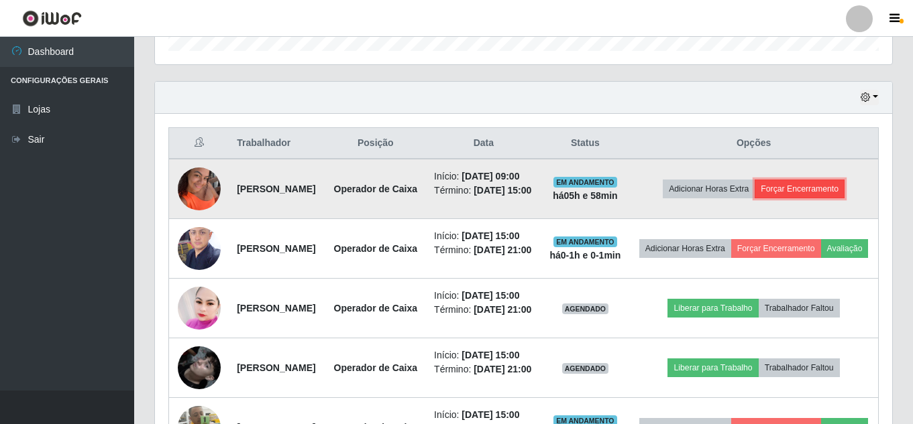
click at [807, 198] on button "Forçar Encerramento" at bounding box center [799, 189] width 90 height 19
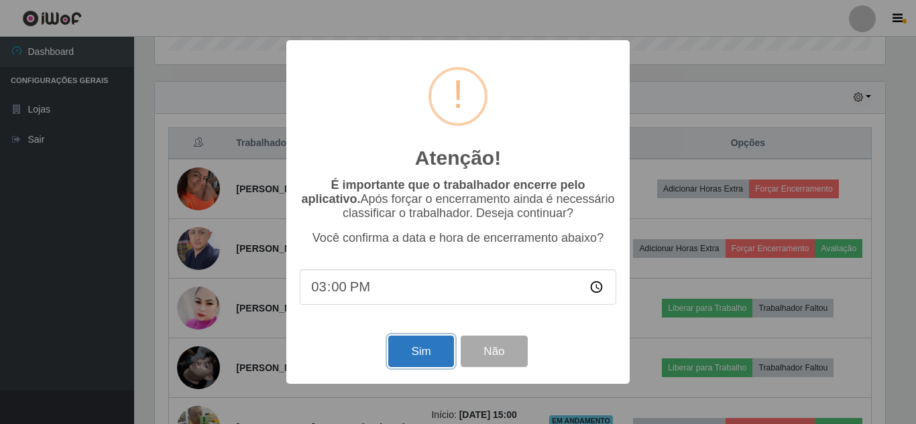
click at [436, 363] on button "Sim" at bounding box center [420, 352] width 65 height 32
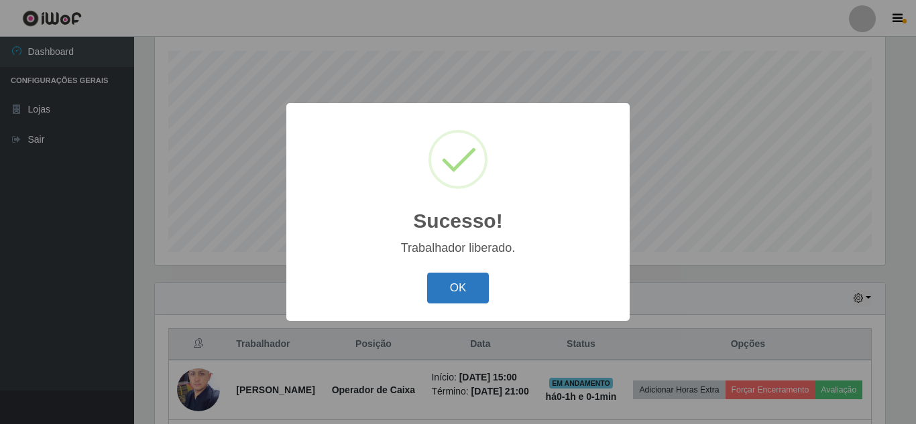
click at [467, 278] on button "OK" at bounding box center [458, 289] width 62 height 32
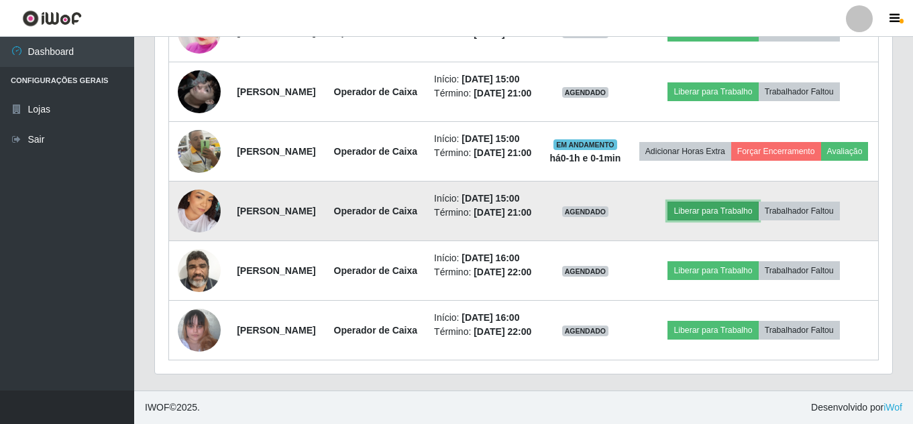
click at [741, 203] on button "Liberar para Trabalho" at bounding box center [712, 211] width 91 height 19
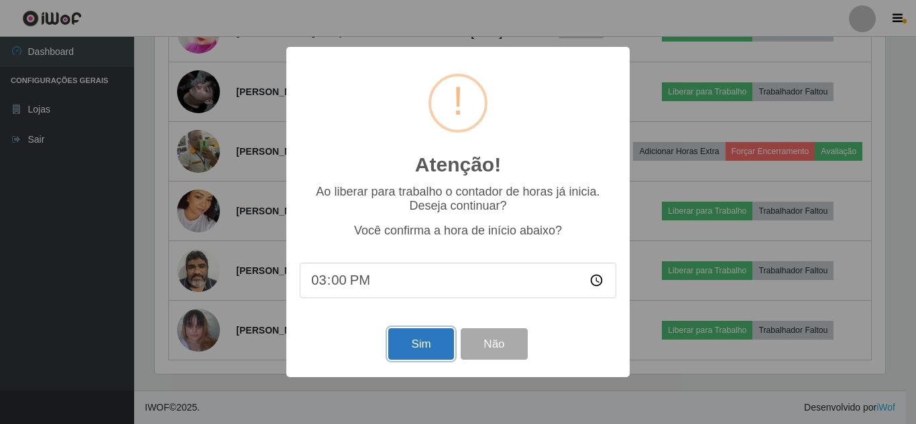
click at [429, 345] on button "Sim" at bounding box center [420, 345] width 65 height 32
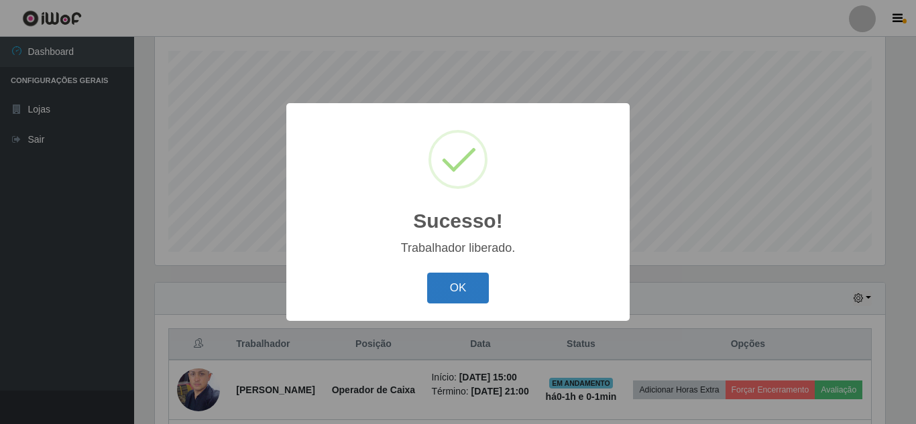
click at [459, 286] on button "OK" at bounding box center [458, 289] width 62 height 32
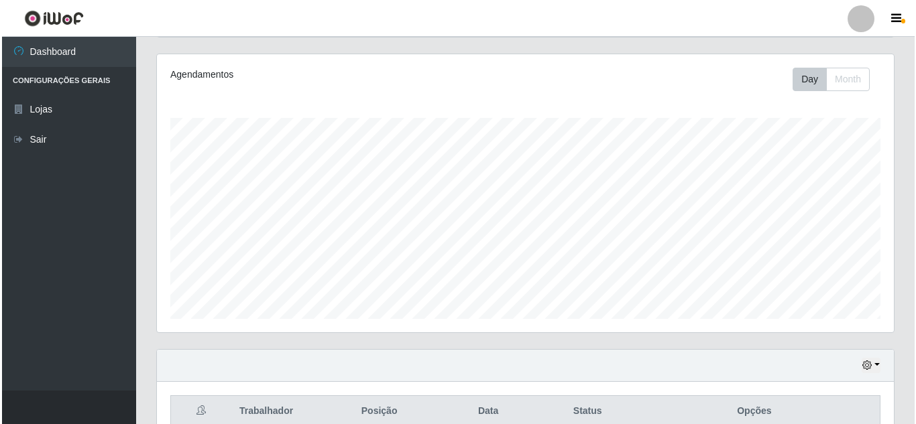
scroll to position [496, 0]
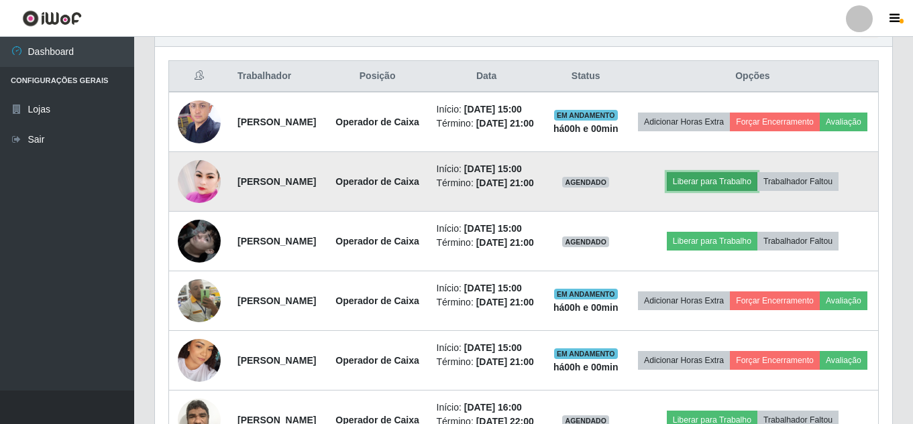
click at [742, 191] on button "Liberar para Trabalho" at bounding box center [712, 181] width 91 height 19
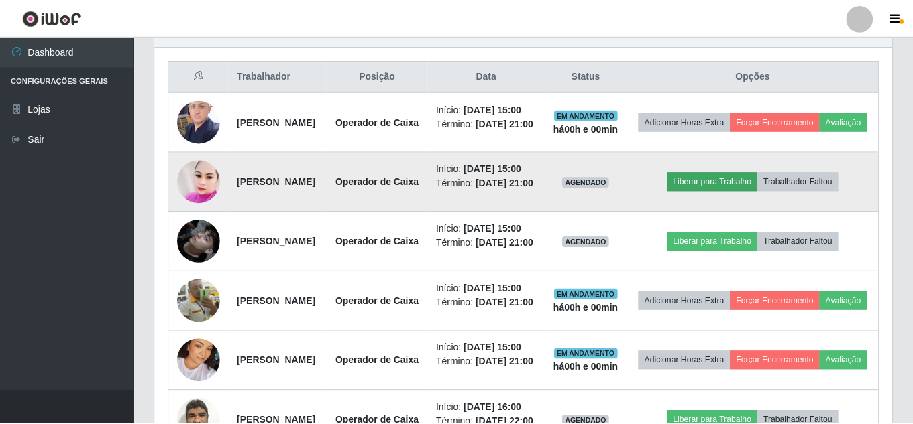
scroll to position [278, 730]
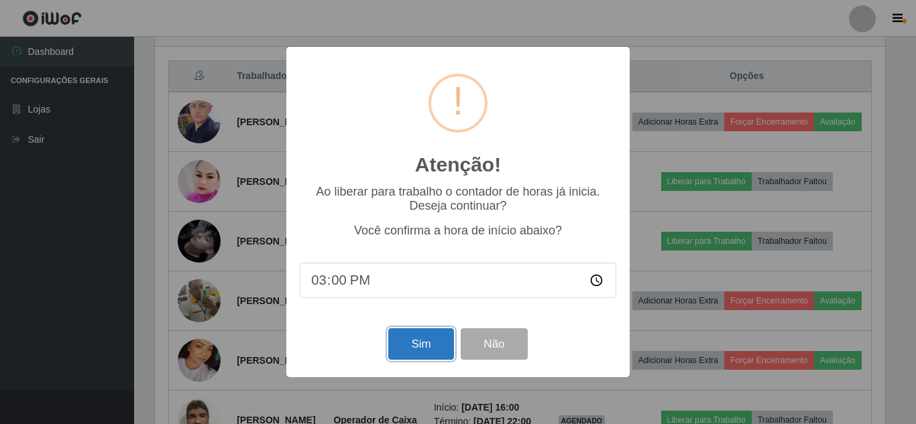
click at [434, 339] on button "Sim" at bounding box center [420, 345] width 65 height 32
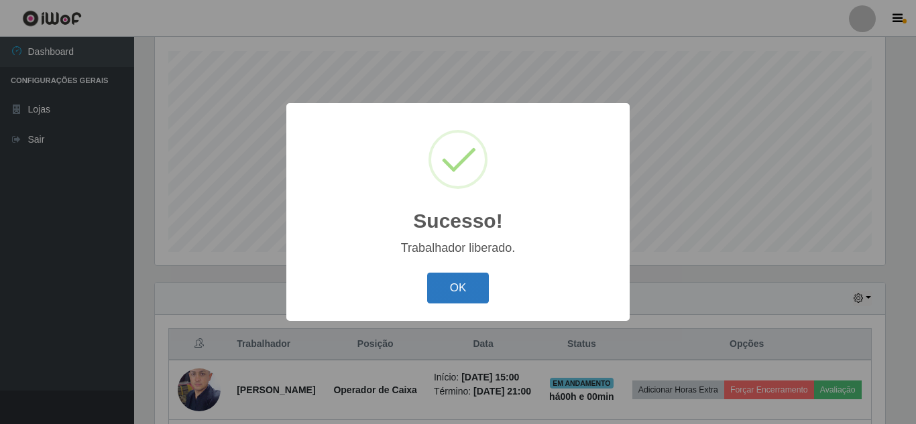
click at [465, 290] on button "OK" at bounding box center [458, 289] width 62 height 32
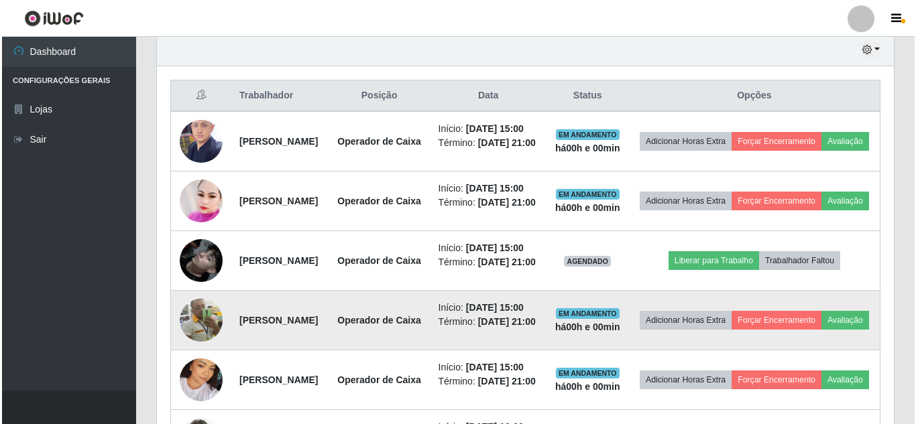
scroll to position [496, 0]
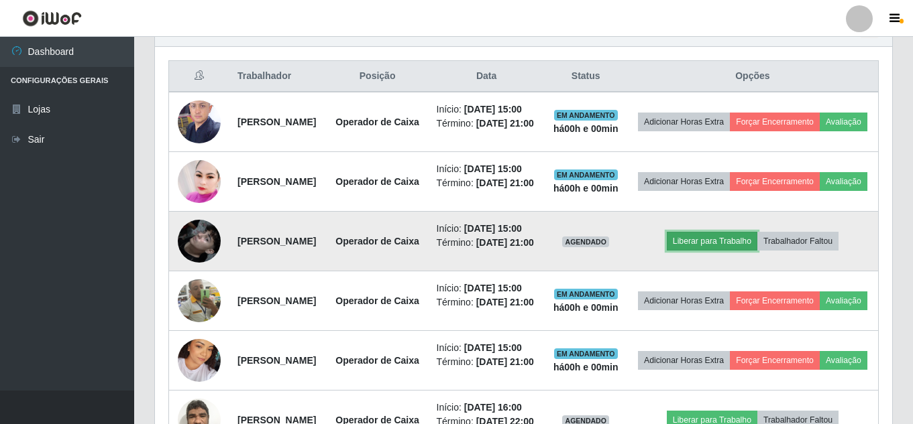
click at [737, 251] on button "Liberar para Trabalho" at bounding box center [712, 241] width 91 height 19
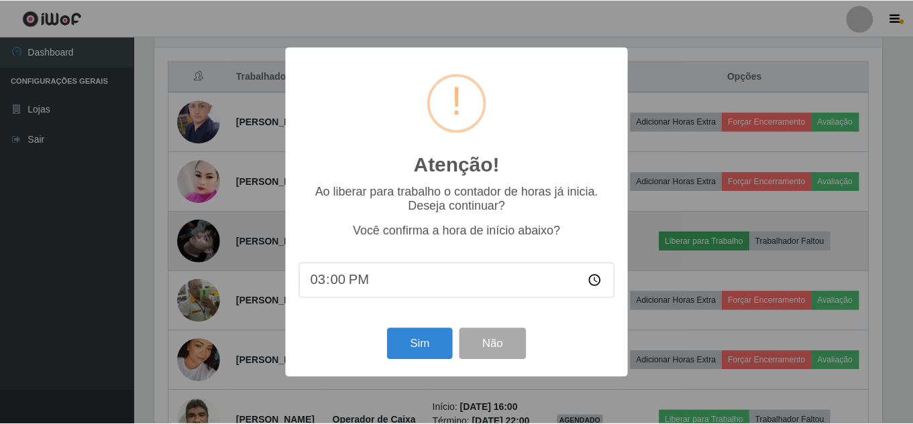
scroll to position [278, 730]
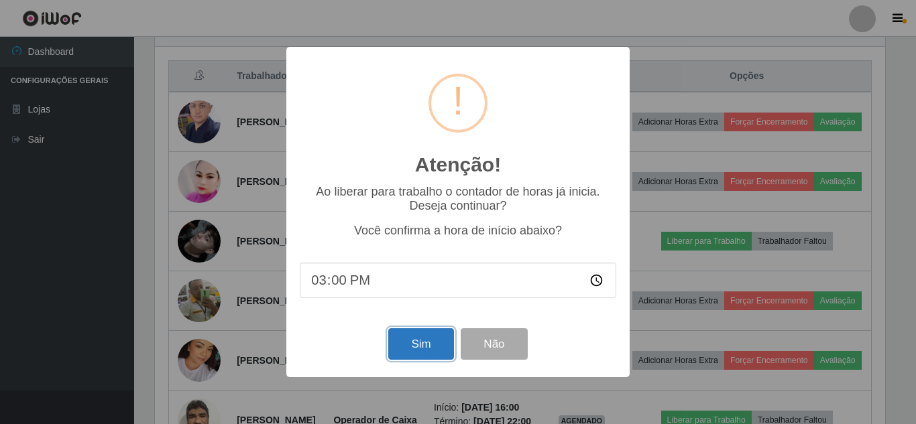
click at [424, 344] on button "Sim" at bounding box center [420, 345] width 65 height 32
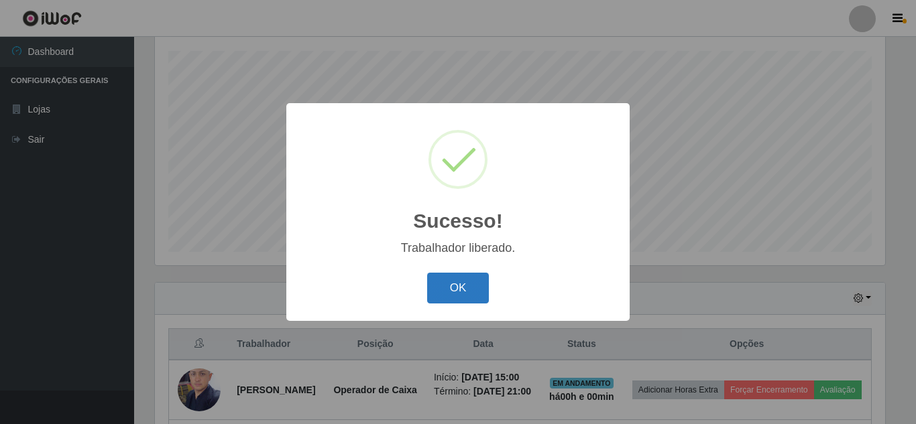
click at [477, 294] on button "OK" at bounding box center [458, 289] width 62 height 32
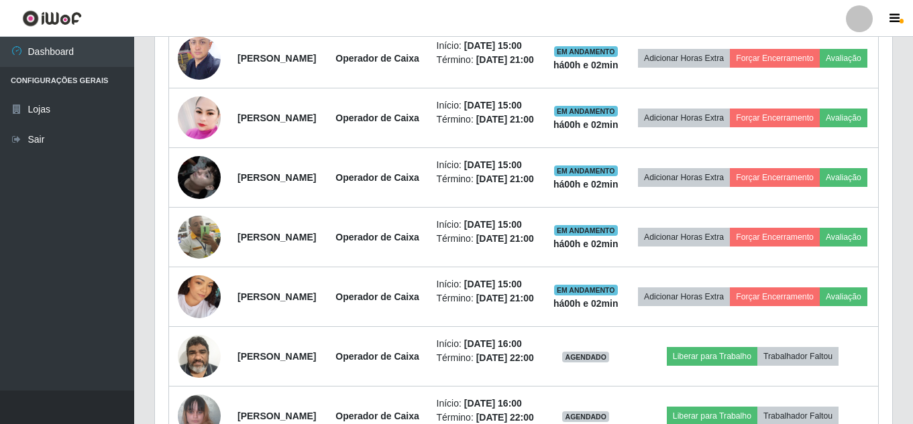
scroll to position [498, 0]
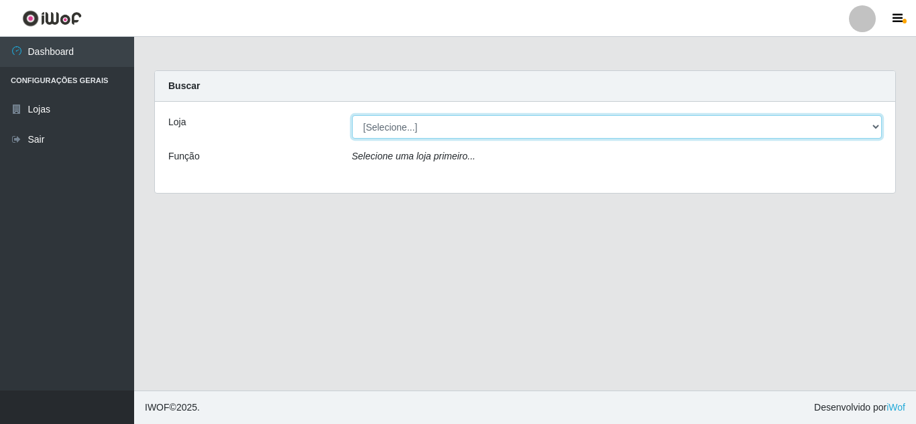
click at [451, 121] on select "[Selecione...] Queiroz Atacadão - [GEOGRAPHIC_DATA]" at bounding box center [617, 126] width 530 height 23
select select "225"
click at [352, 115] on select "[Selecione...] Queiroz Atacadão - [GEOGRAPHIC_DATA]" at bounding box center [617, 126] width 530 height 23
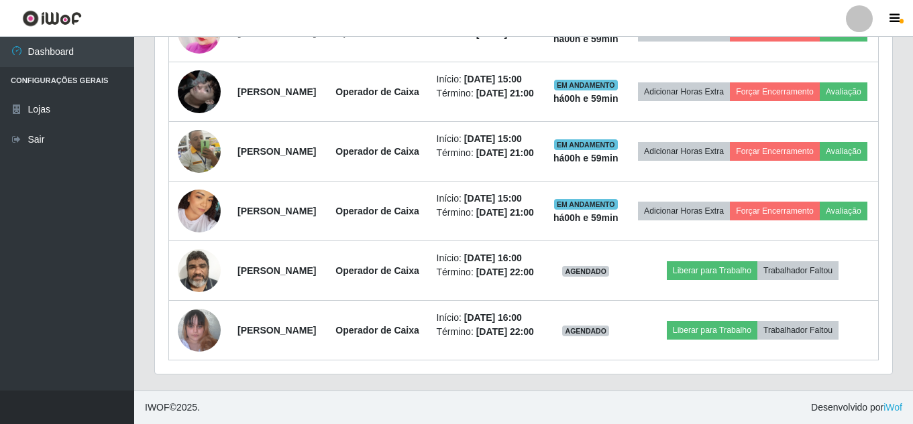
scroll to position [814, 0]
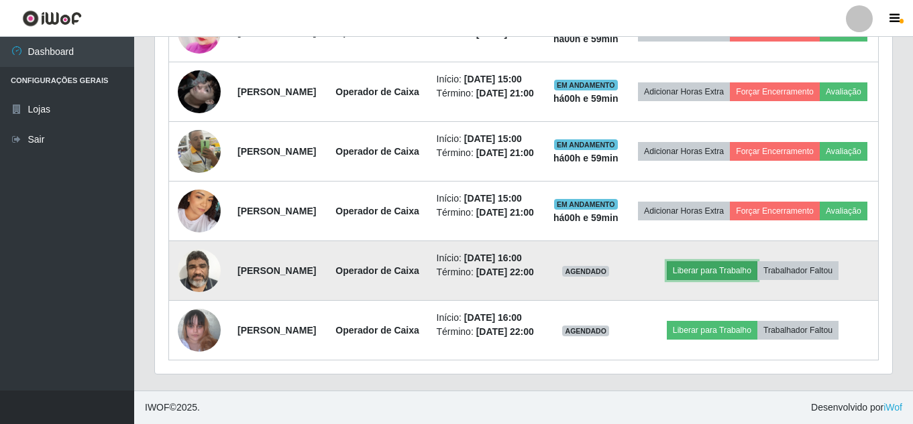
click at [746, 262] on button "Liberar para Trabalho" at bounding box center [712, 271] width 91 height 19
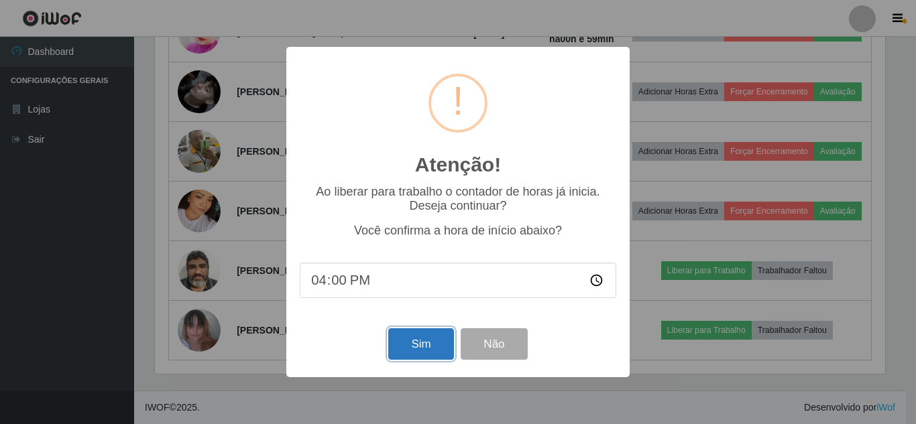
click at [404, 351] on button "Sim" at bounding box center [420, 345] width 65 height 32
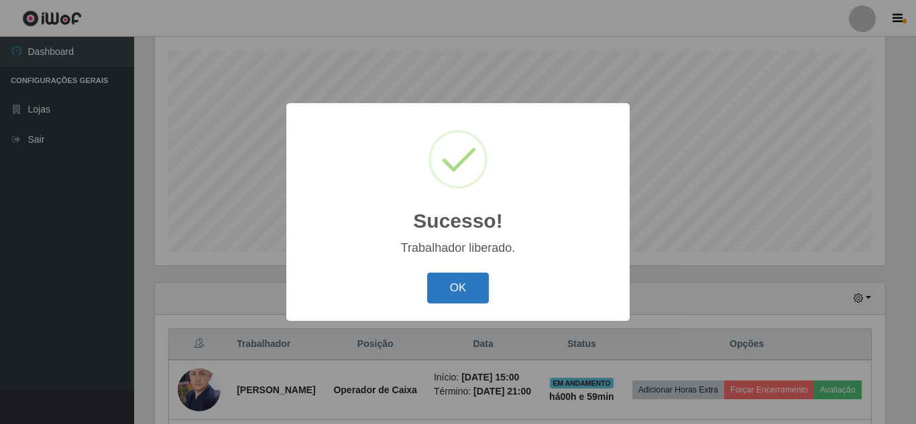
click at [467, 291] on button "OK" at bounding box center [458, 289] width 62 height 32
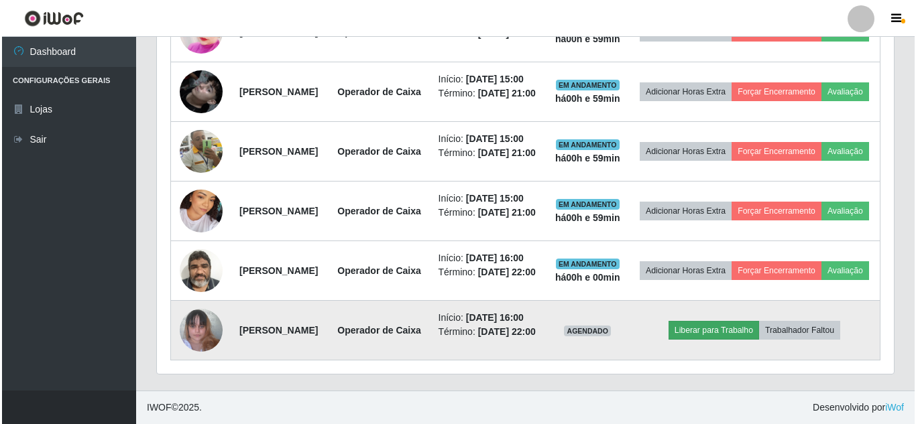
scroll to position [814, 0]
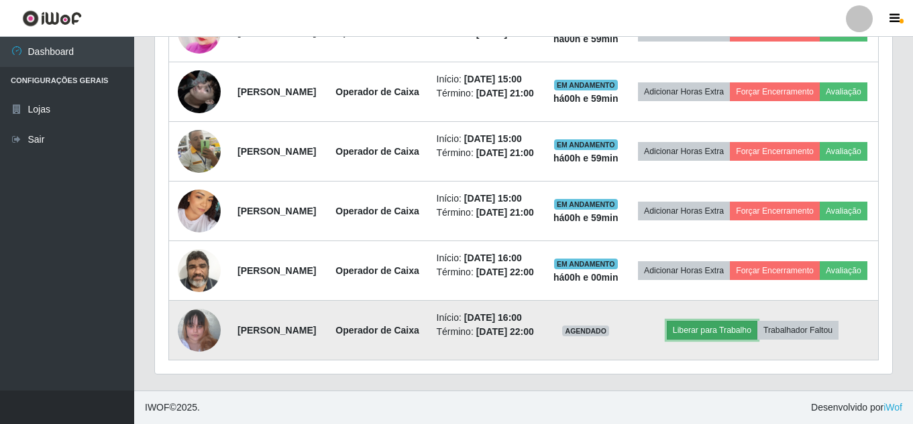
click at [720, 324] on button "Liberar para Trabalho" at bounding box center [712, 330] width 91 height 19
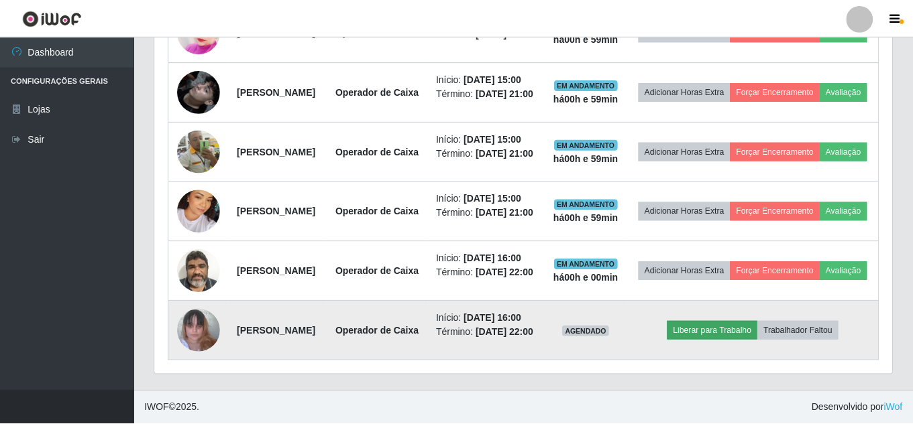
scroll to position [278, 730]
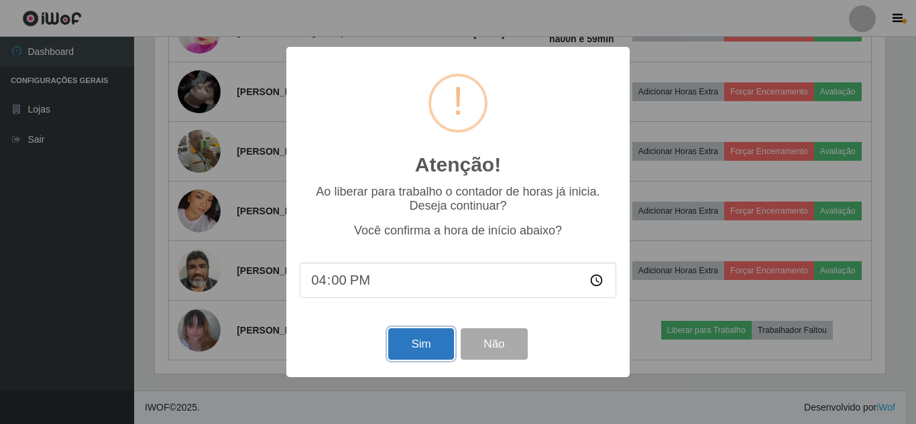
click at [433, 349] on button "Sim" at bounding box center [420, 345] width 65 height 32
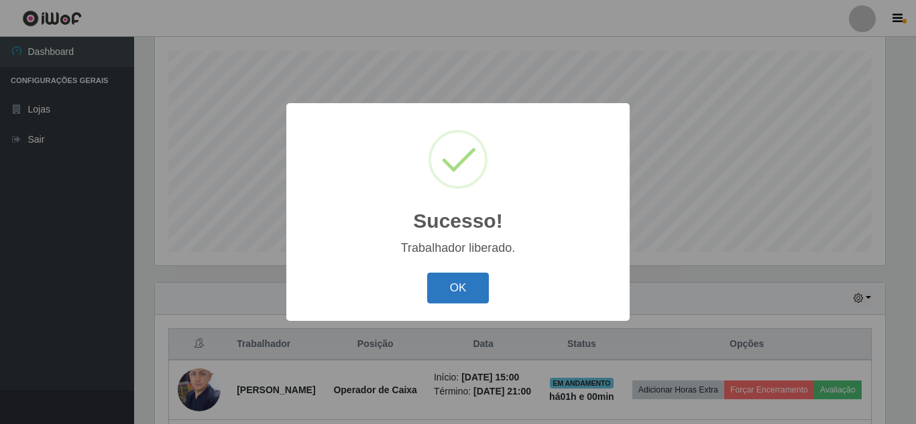
click at [464, 287] on button "OK" at bounding box center [458, 289] width 62 height 32
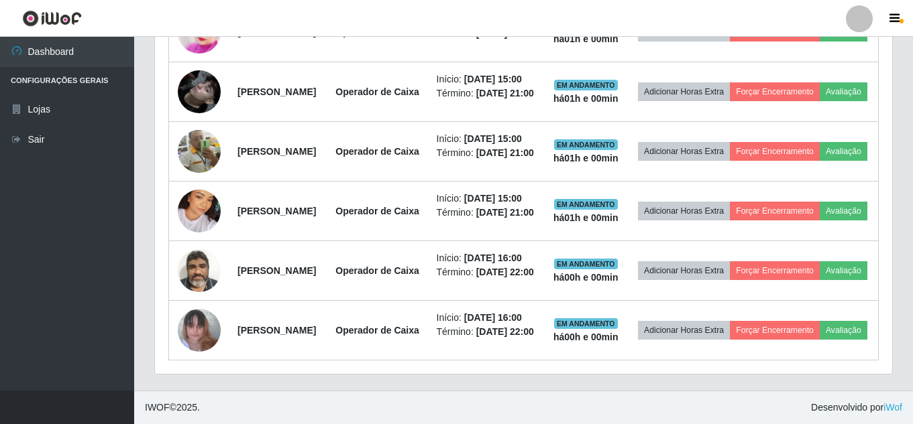
scroll to position [814, 0]
